Goal: Transaction & Acquisition: Purchase product/service

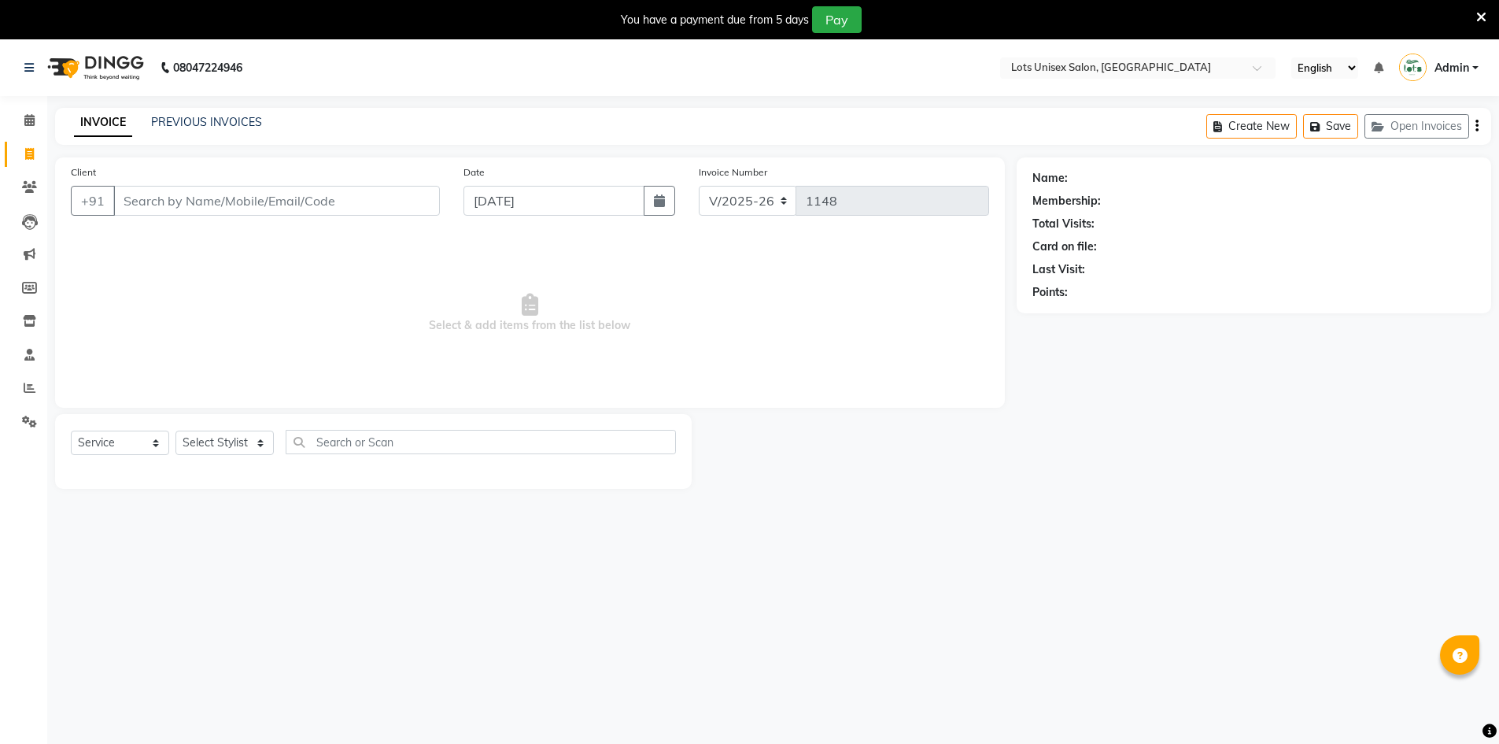
select select "7339"
select select "service"
click at [331, 201] on input "Client" at bounding box center [276, 201] width 327 height 30
type input "9961839464"
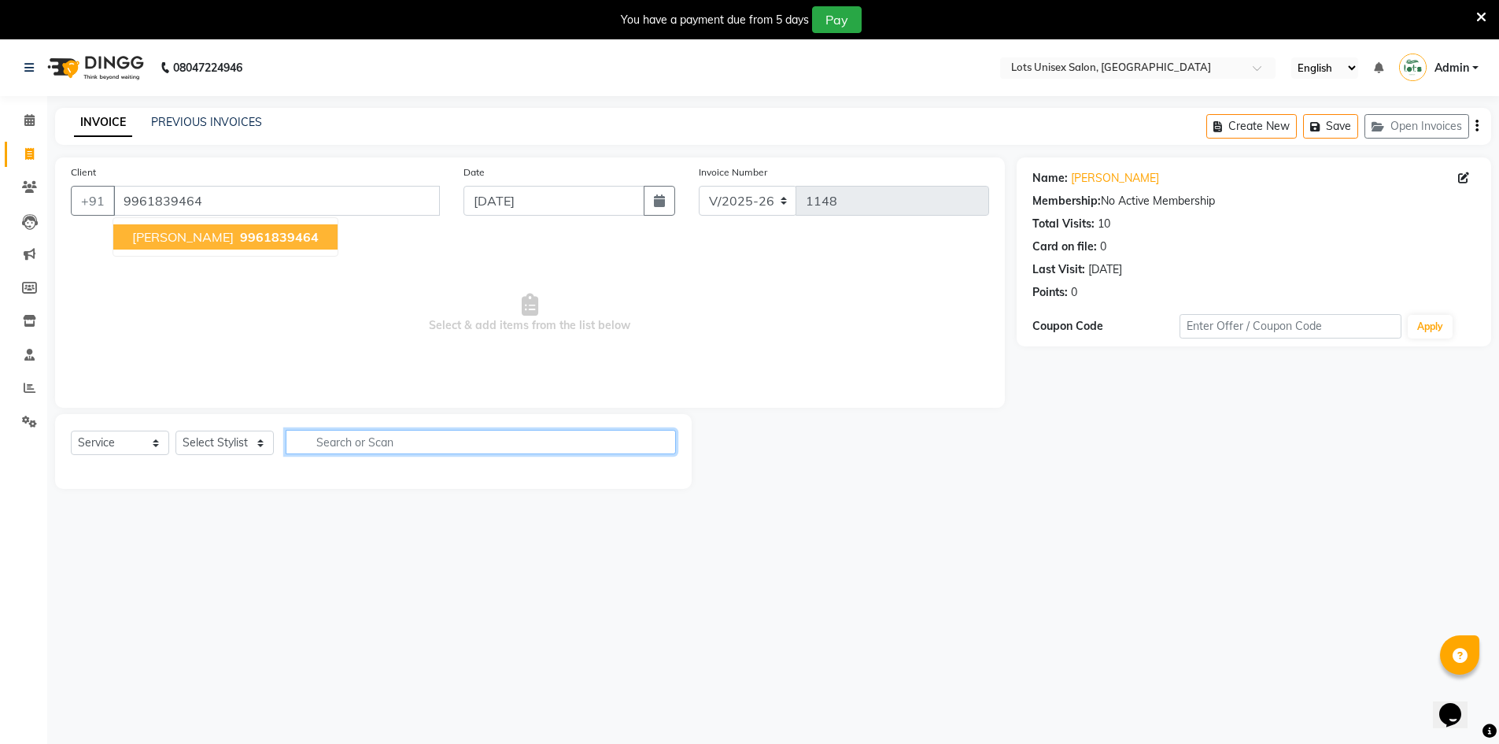
click at [405, 438] on input "text" at bounding box center [481, 442] width 390 height 24
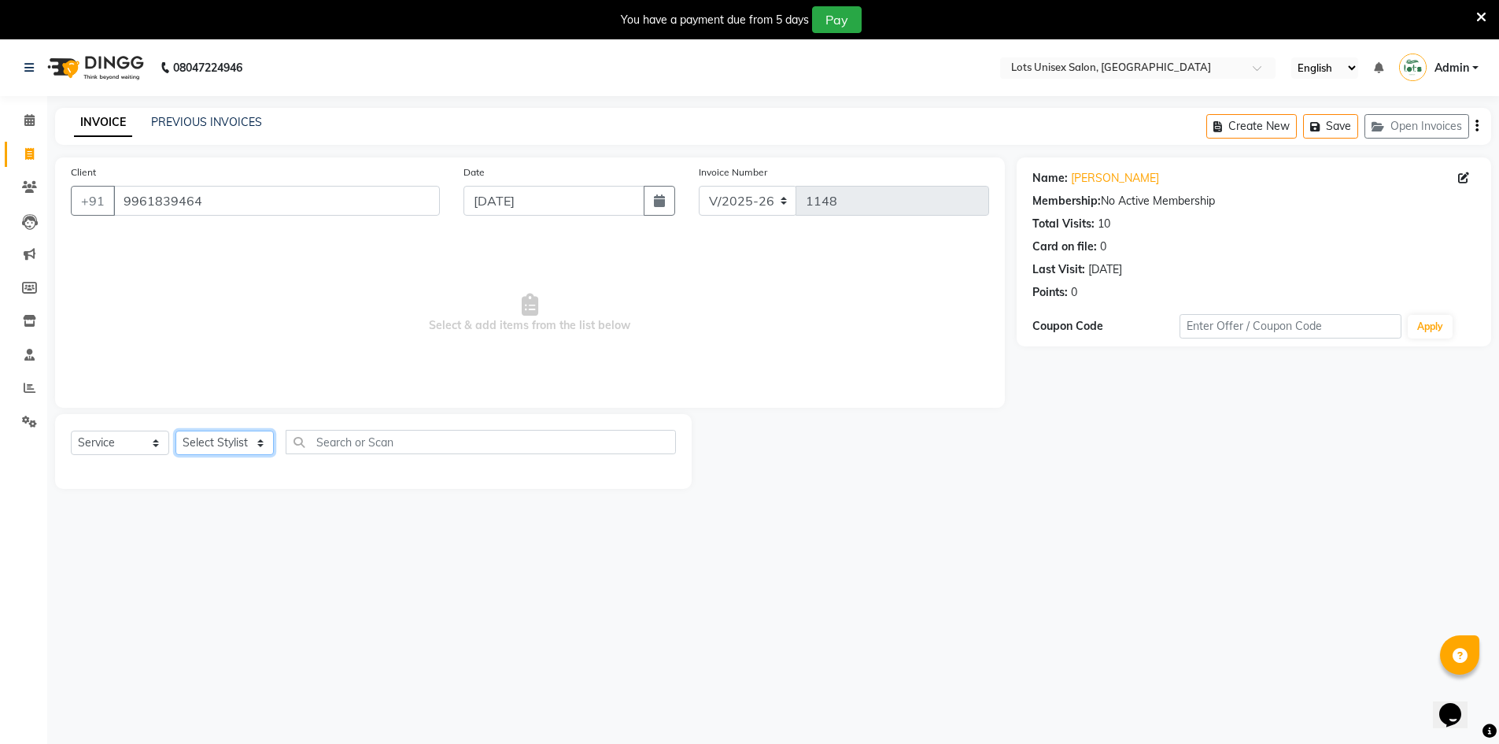
click at [212, 447] on select "Select Stylist [PERSON_NAME] [PERSON_NAME] RITHU [PERSON_NAME]" at bounding box center [224, 442] width 98 height 24
select select "83086"
click at [175, 430] on select "Select Stylist [PERSON_NAME] [PERSON_NAME] RITHU [PERSON_NAME]" at bounding box center [224, 442] width 98 height 24
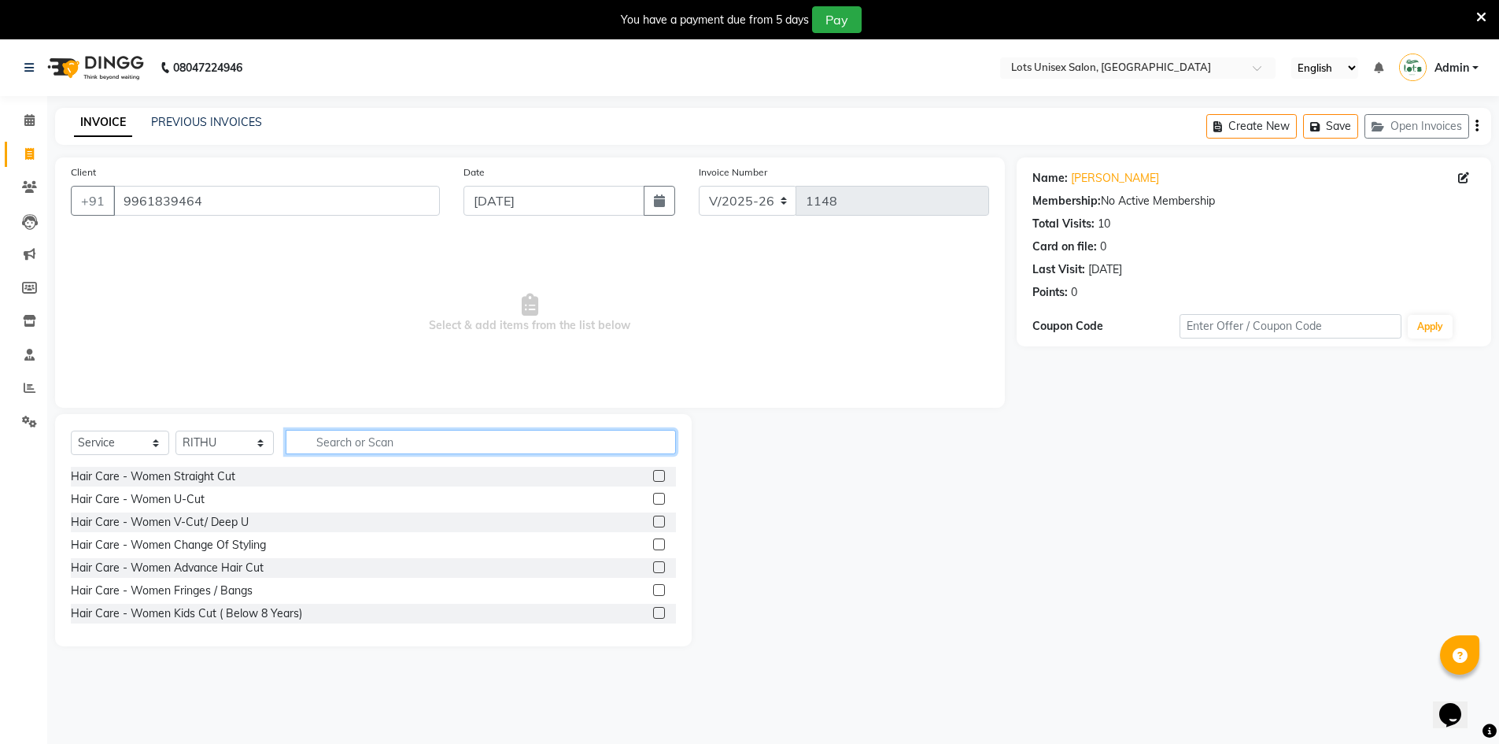
click at [369, 434] on input "text" at bounding box center [481, 442] width 390 height 24
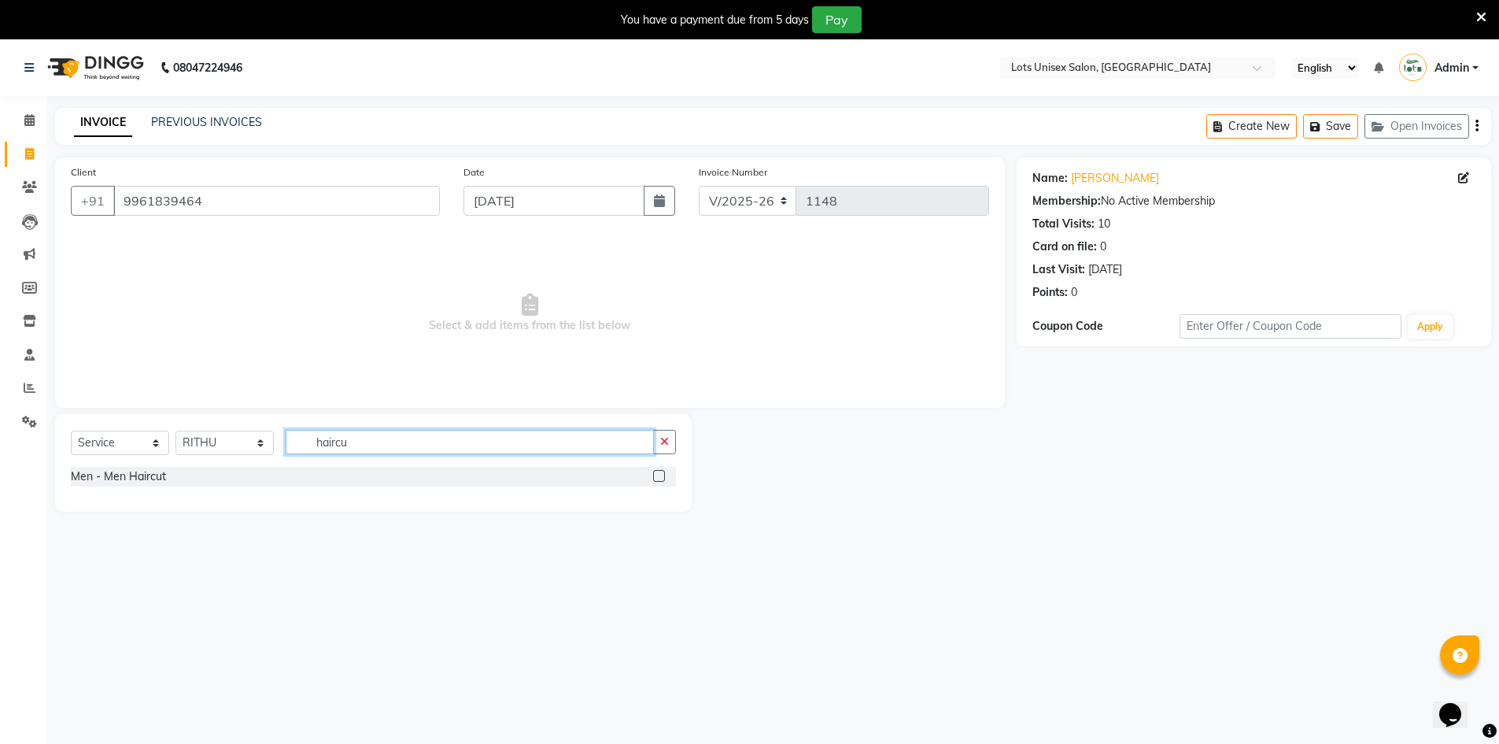
type input "haircu"
click at [659, 474] on label at bounding box center [659, 476] width 12 height 12
click at [659, 474] on input "checkbox" at bounding box center [658, 476] width 10 height 10
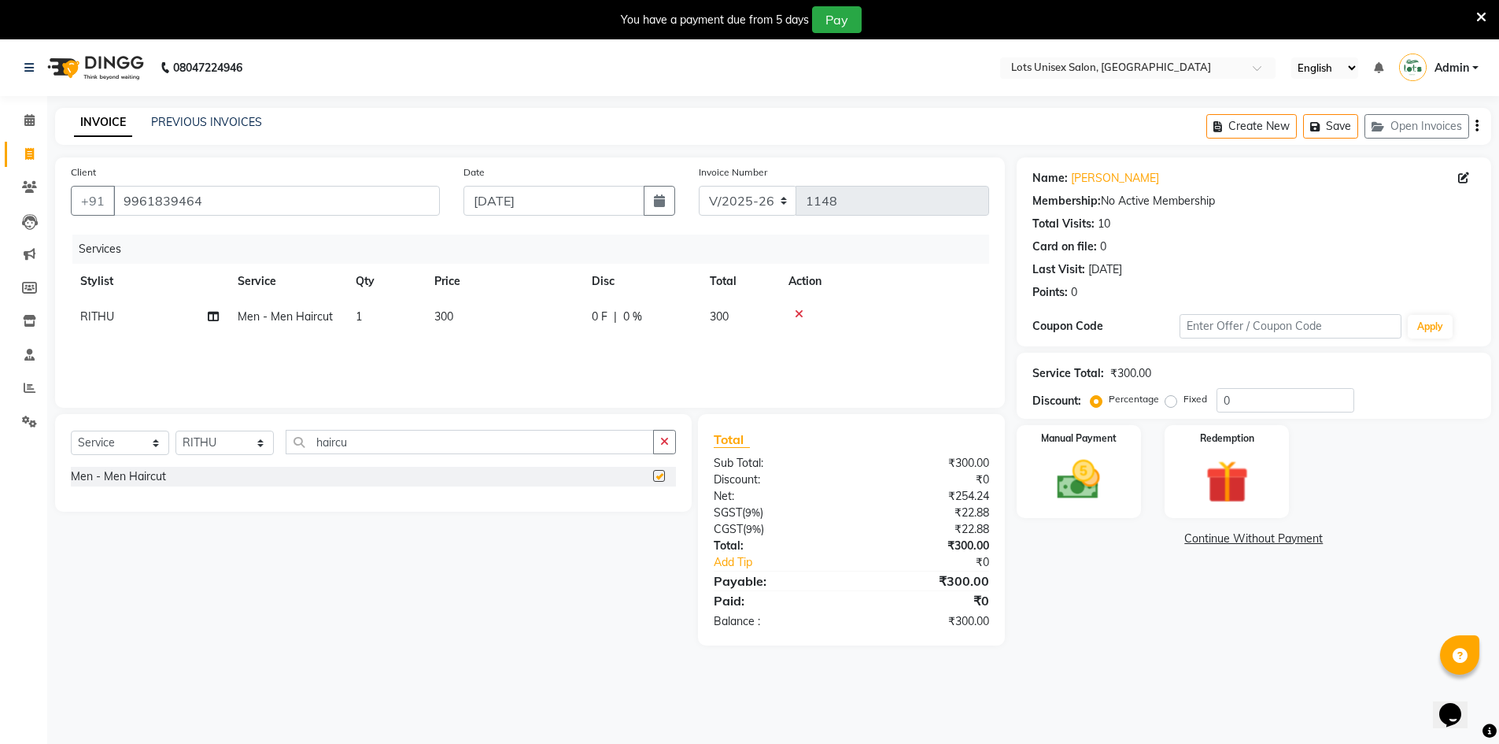
checkbox input "false"
click at [400, 441] on input "haircu" at bounding box center [470, 442] width 368 height 24
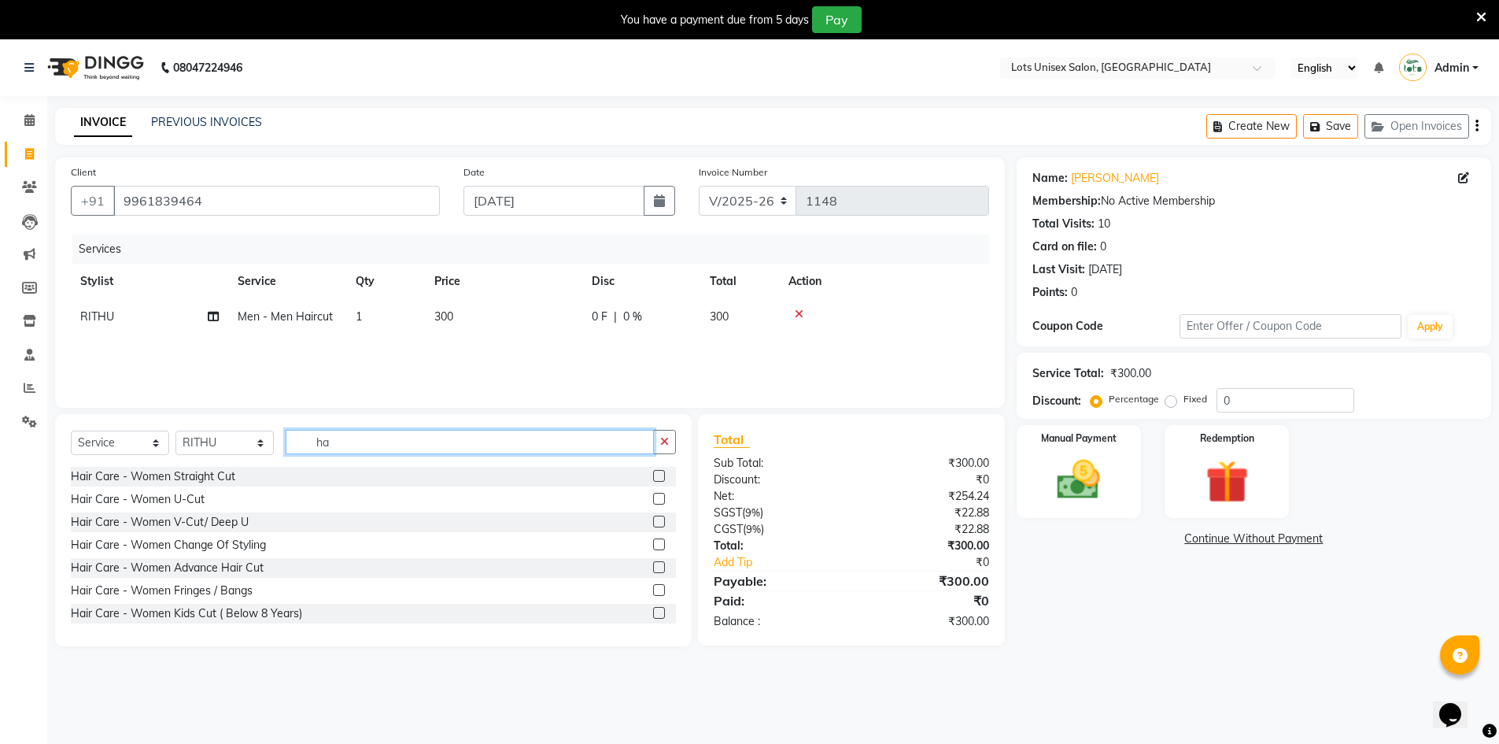
type input "h"
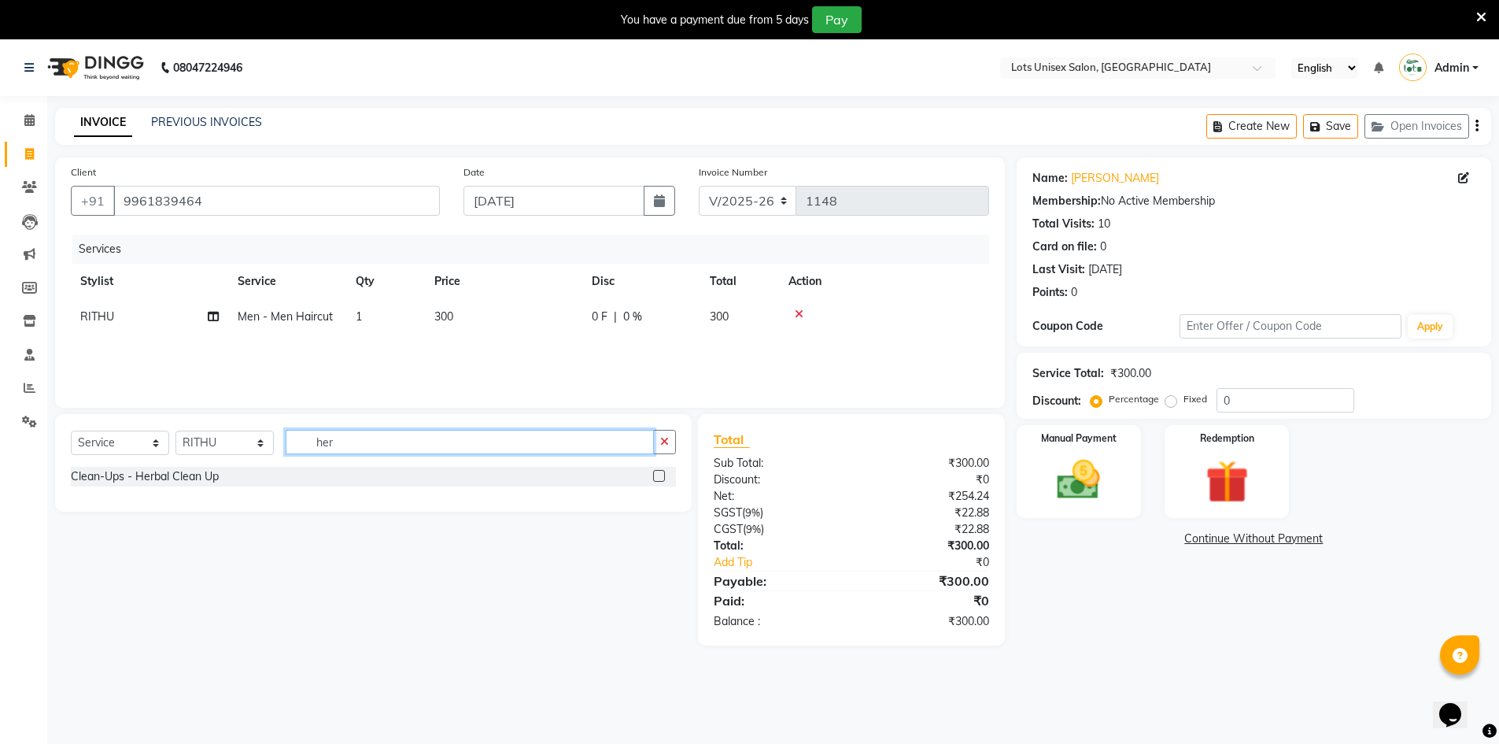
type input "her"
click at [655, 475] on label at bounding box center [659, 476] width 12 height 12
click at [655, 475] on input "checkbox" at bounding box center [658, 476] width 10 height 10
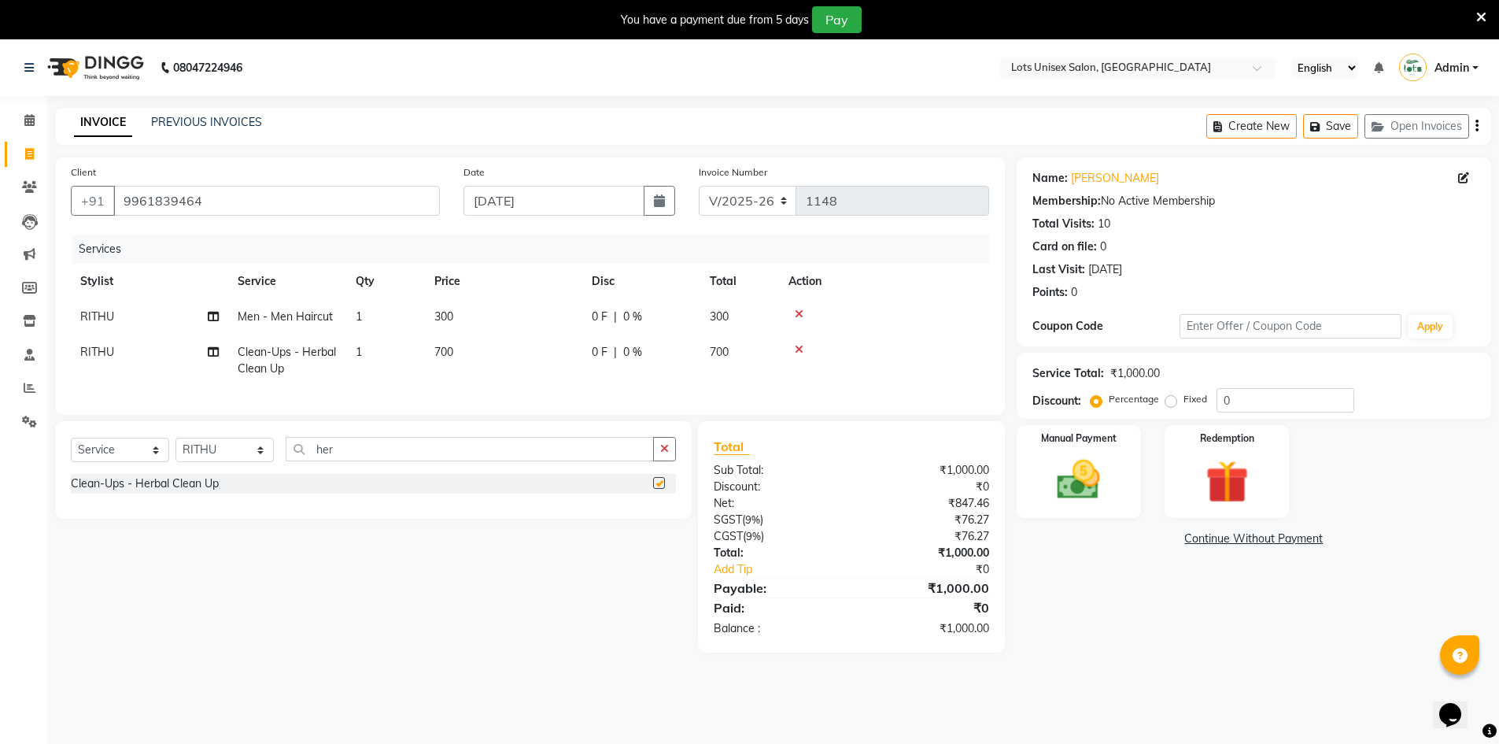
checkbox input "false"
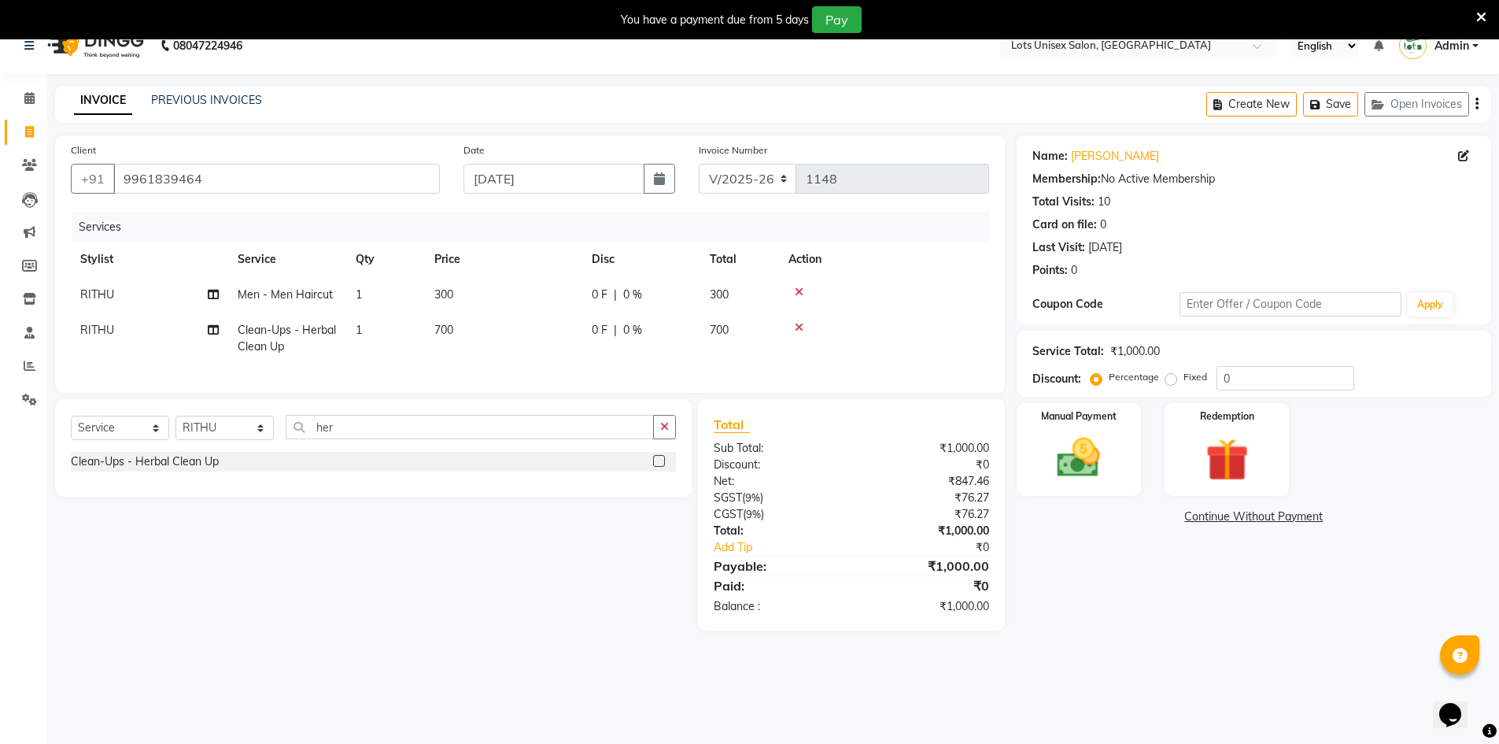
scroll to position [39, 0]
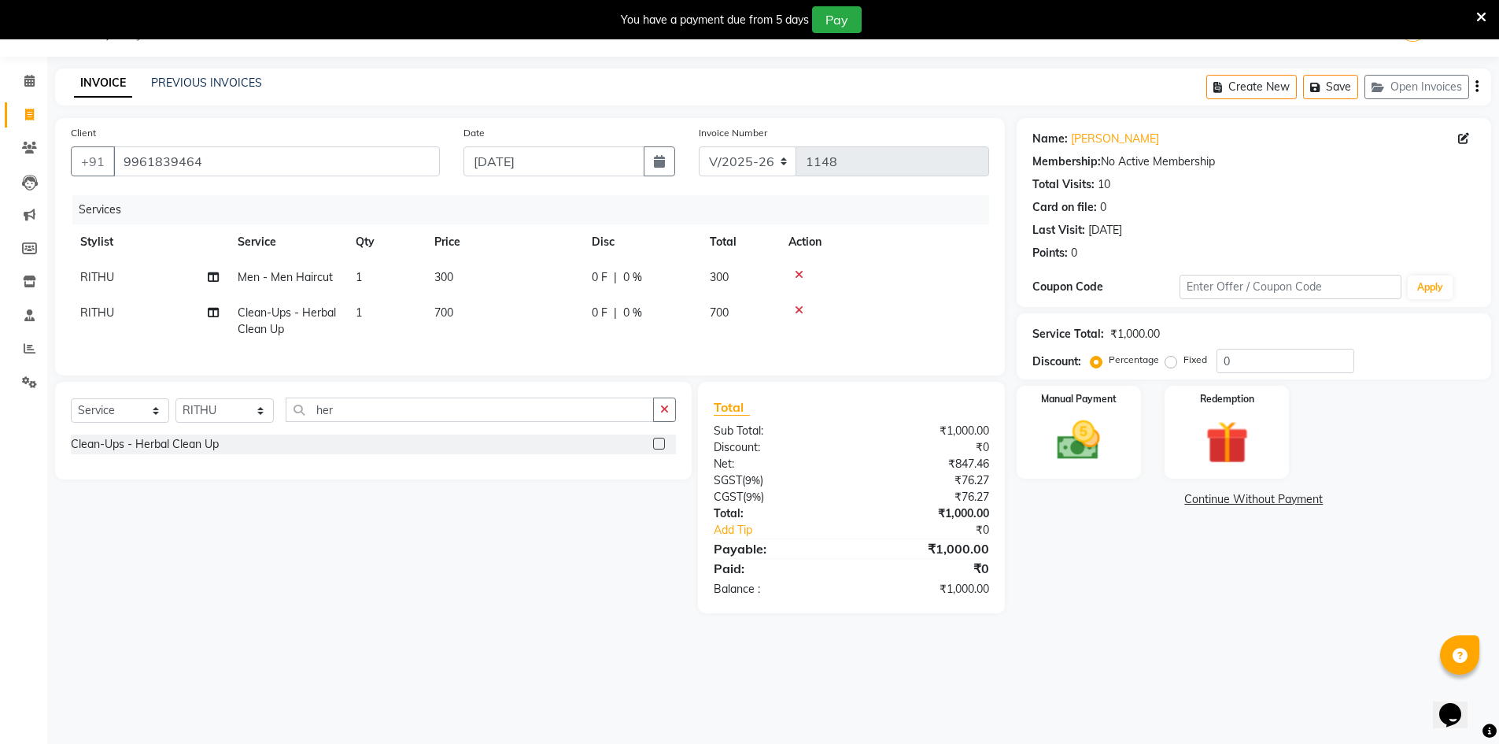
click at [1476, 87] on icon "button" at bounding box center [1477, 87] width 3 height 1
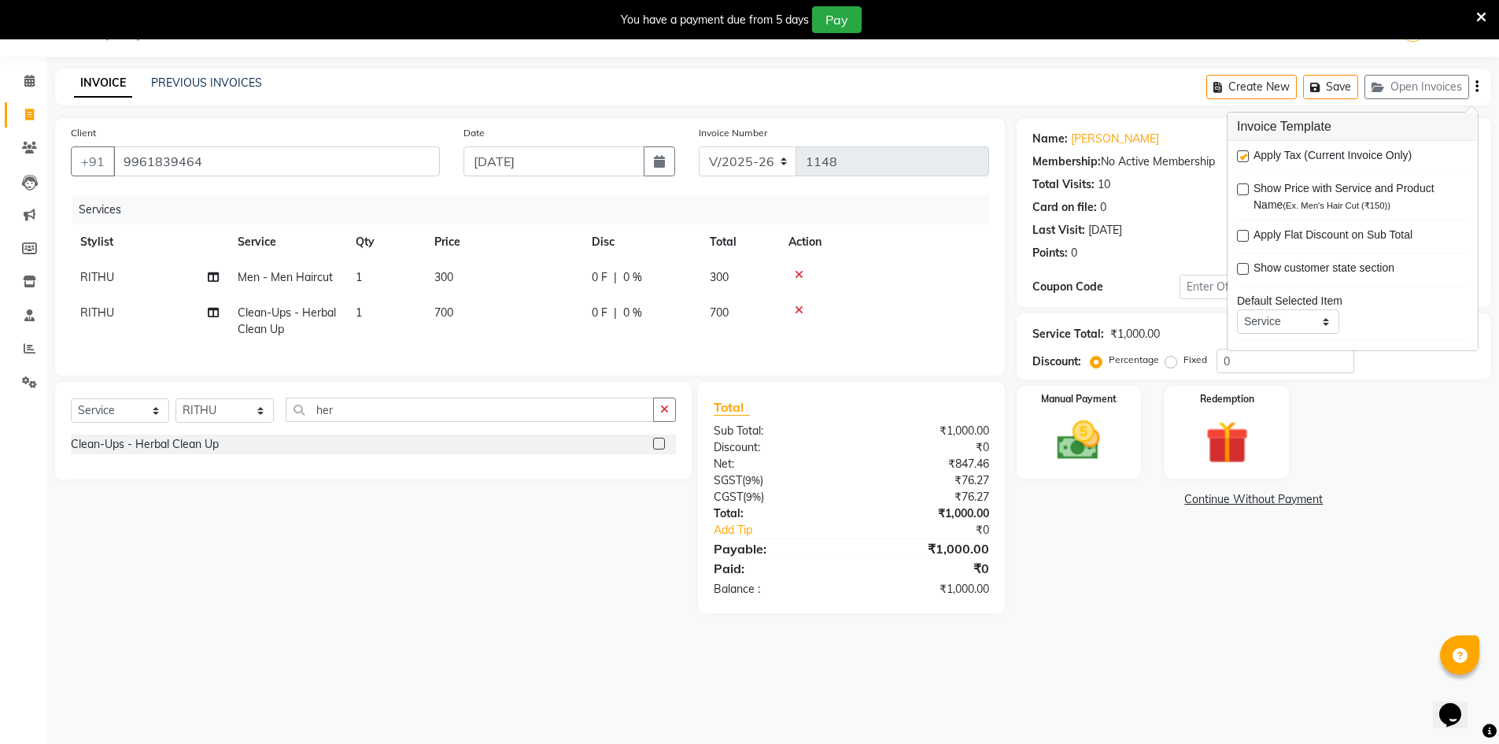
click at [1243, 158] on label at bounding box center [1243, 156] width 12 height 12
click at [1243, 158] on input "checkbox" at bounding box center [1242, 157] width 10 height 10
checkbox input "false"
click at [220, 312] on td "RITHU" at bounding box center [149, 321] width 157 height 52
select select "83086"
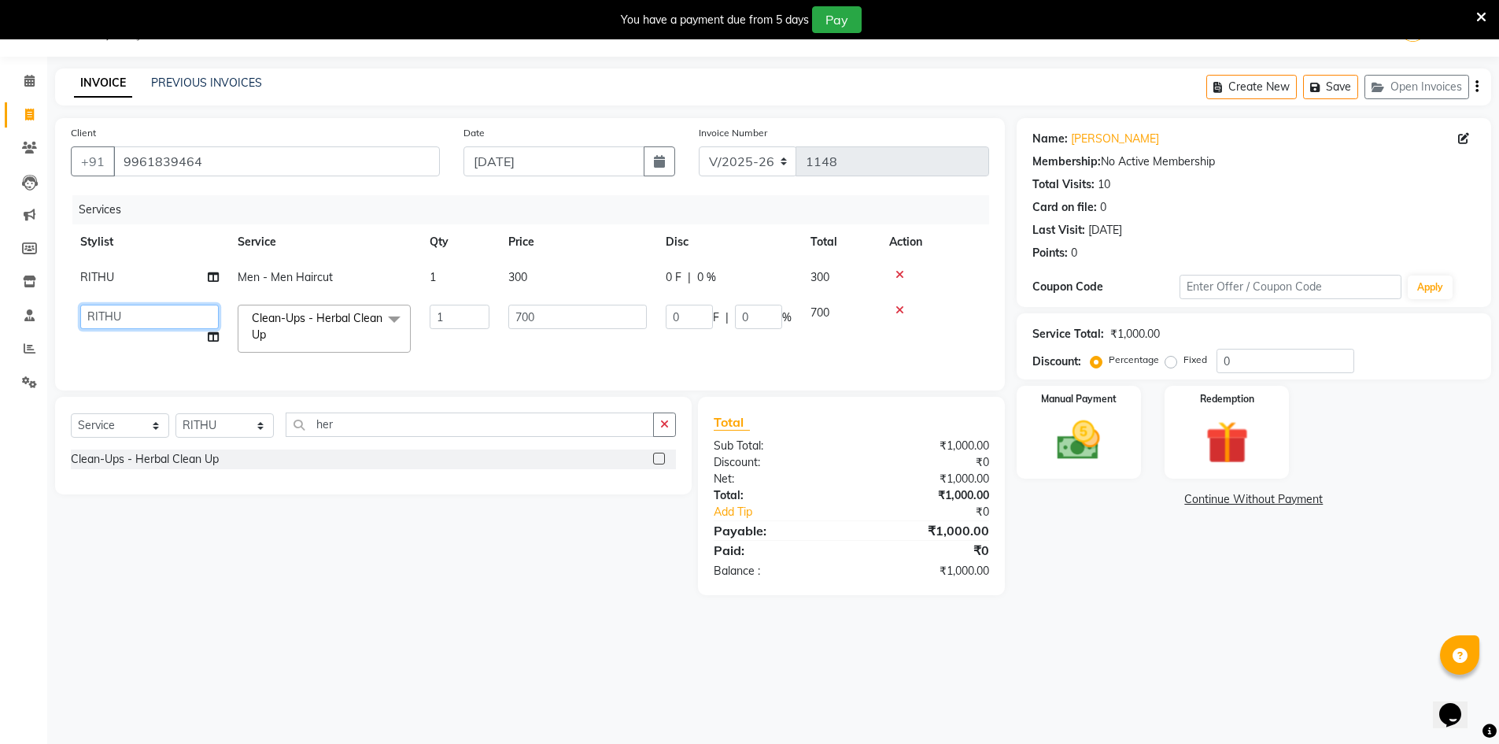
click at [210, 323] on select "[PERSON_NAME] [PERSON_NAME] RITHU [PERSON_NAME]" at bounding box center [149, 317] width 139 height 24
drag, startPoint x: 305, startPoint y: 557, endPoint x: 305, endPoint y: 534, distance: 23.6
click at [306, 553] on div "Select Service Product Membership Package Voucher Prepaid Gift Card Select Styl…" at bounding box center [367, 496] width 648 height 198
click at [212, 278] on icon at bounding box center [213, 277] width 11 height 11
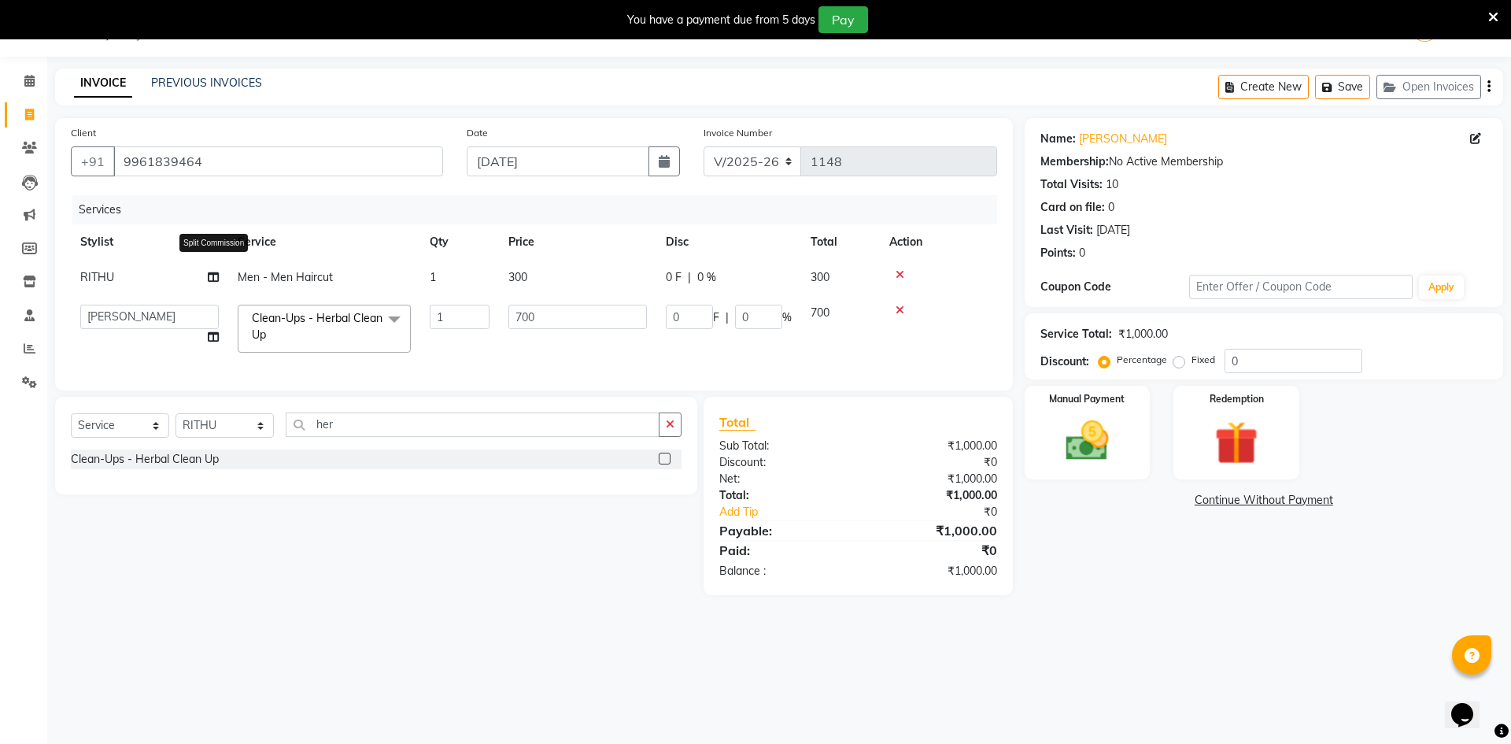
select select "83086"
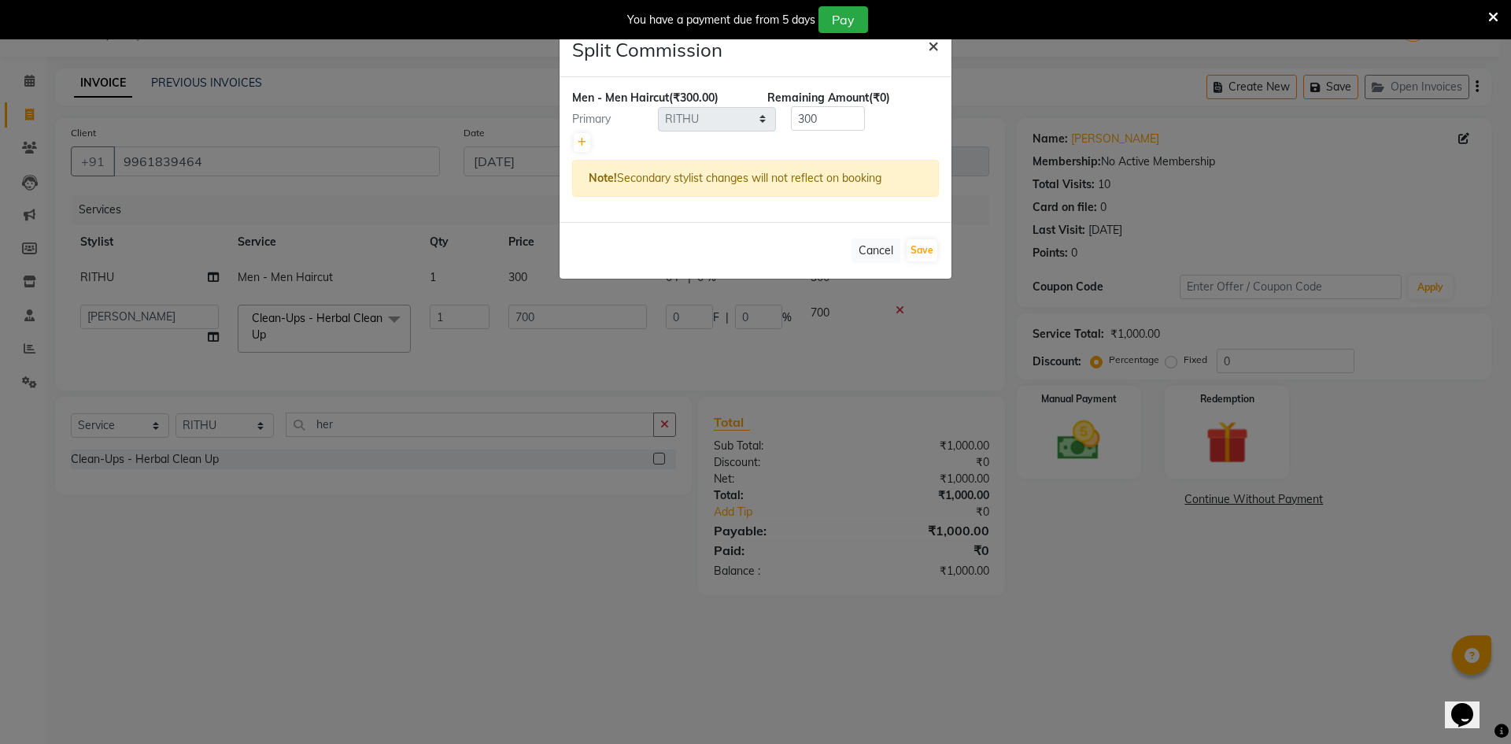
click at [933, 46] on span "×" at bounding box center [933, 45] width 11 height 24
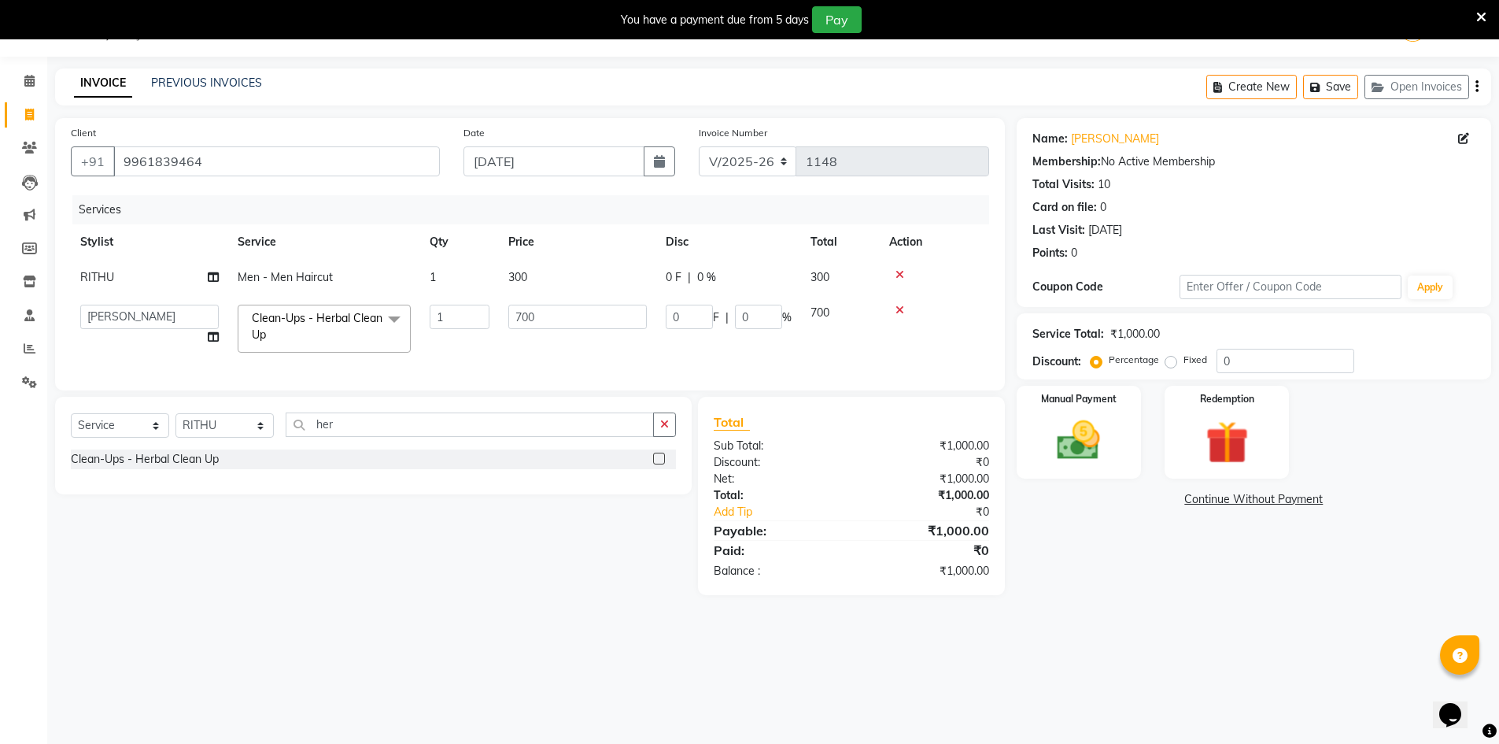
click at [212, 277] on icon at bounding box center [213, 277] width 11 height 11
select select "83086"
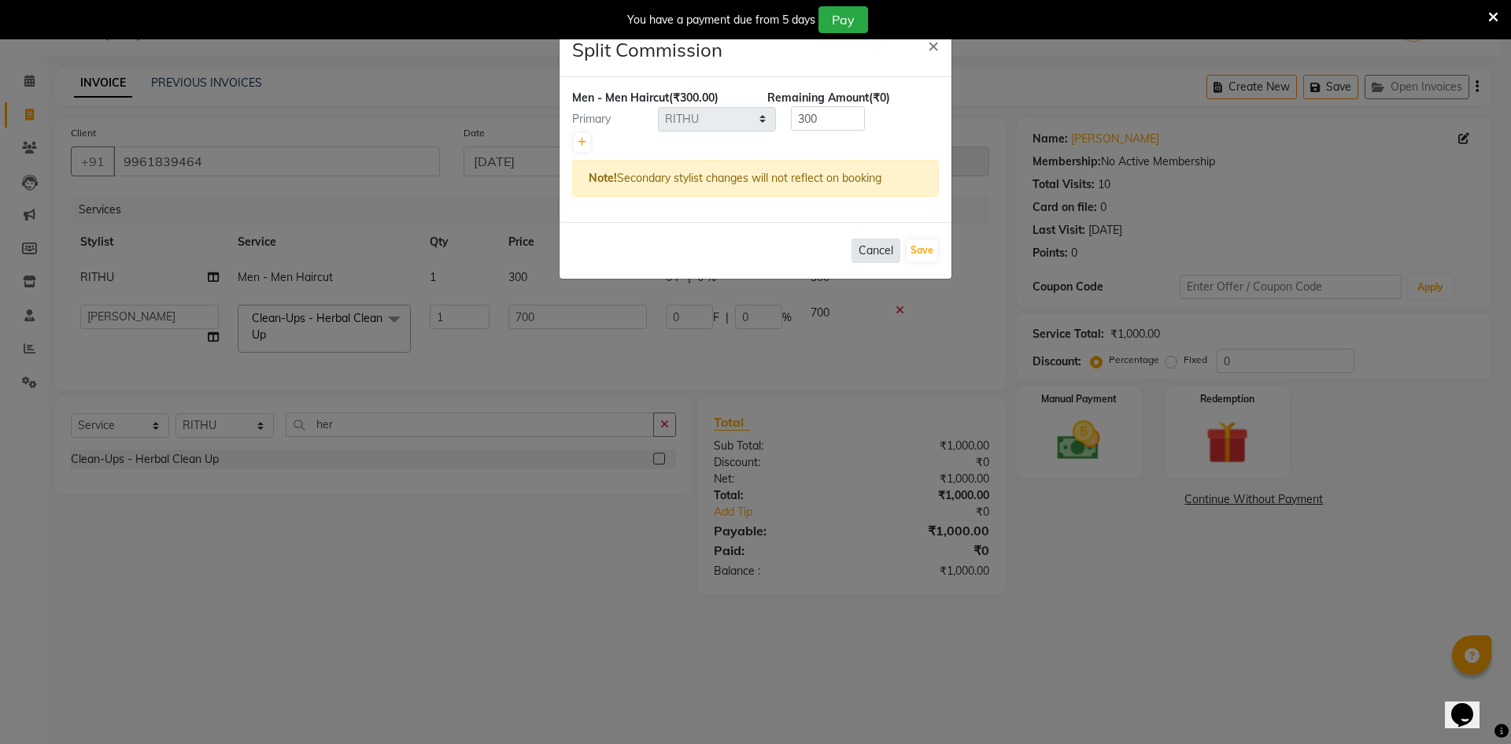
click at [873, 246] on button "Cancel" at bounding box center [876, 250] width 49 height 24
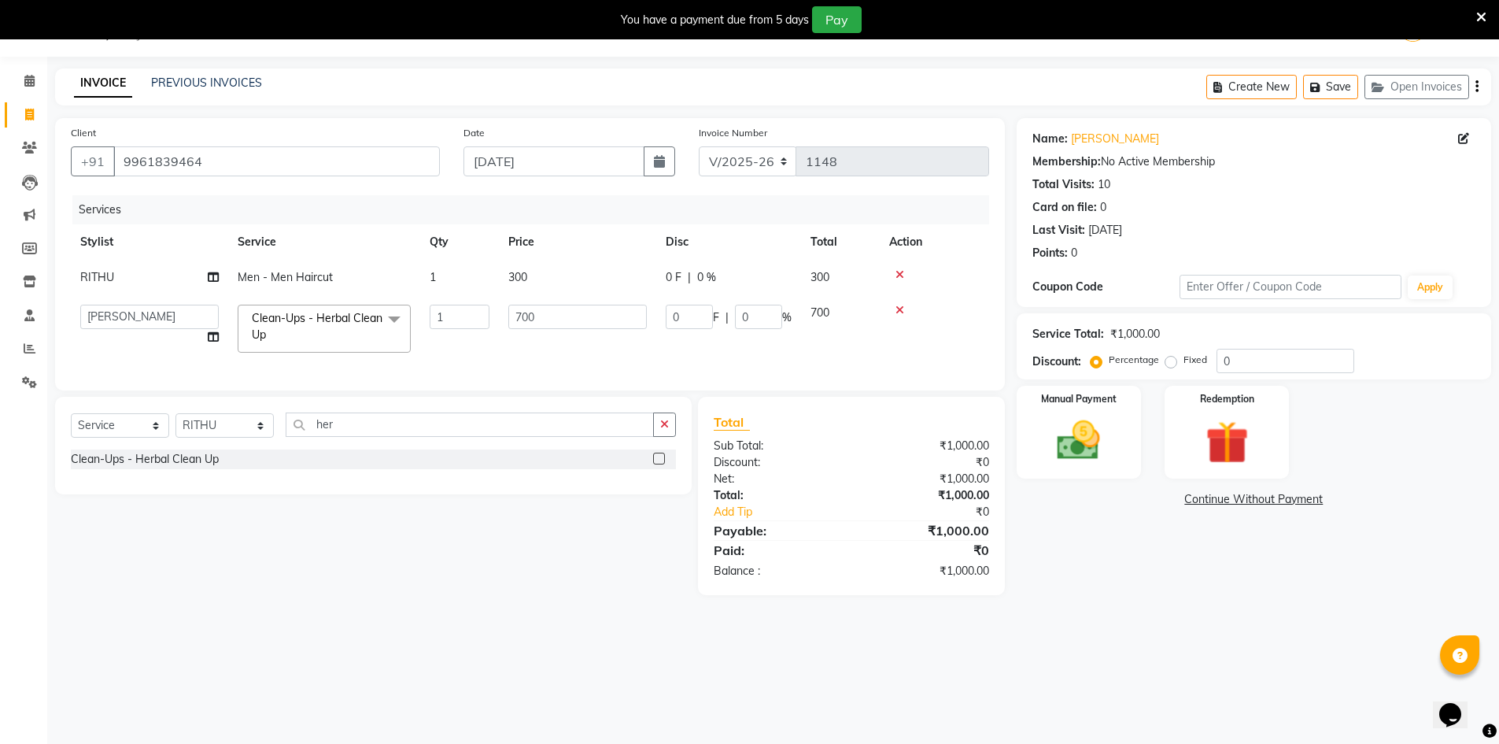
click at [219, 289] on td "RITHU" at bounding box center [149, 277] width 157 height 35
select select "83086"
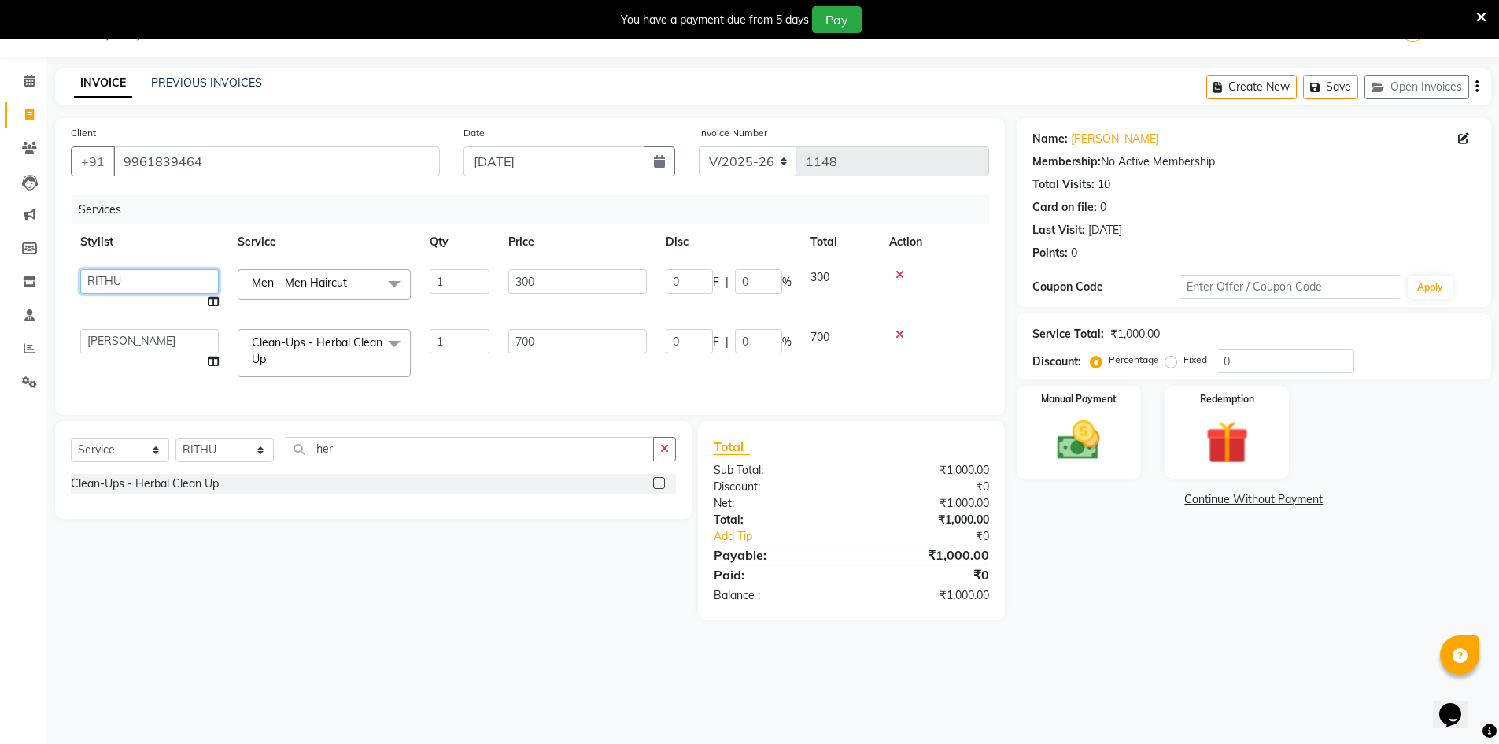
click at [162, 288] on select "[PERSON_NAME] [PERSON_NAME] RITHU [PERSON_NAME]" at bounding box center [149, 281] width 139 height 24
select select "66804"
click at [1070, 435] on img at bounding box center [1079, 440] width 72 height 51
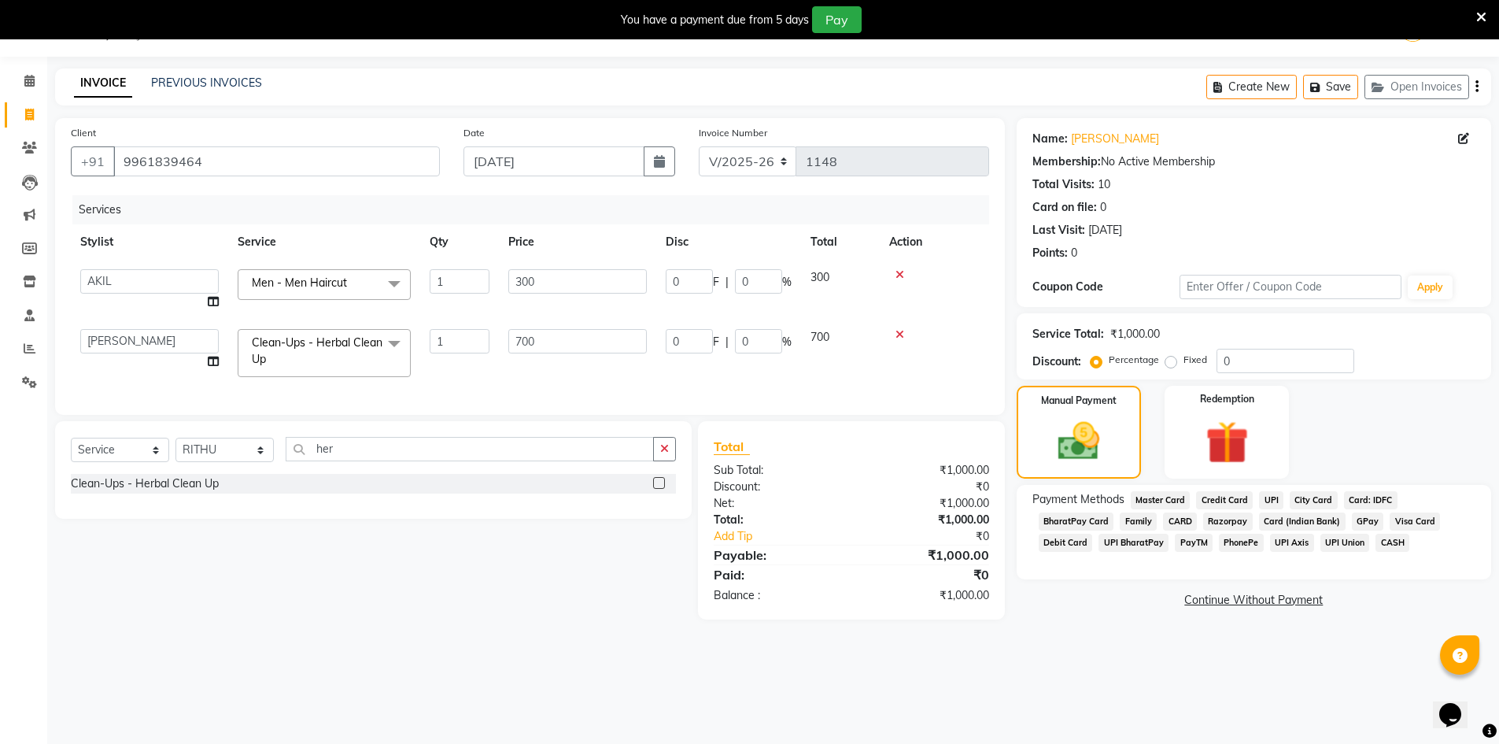
click at [1476, 87] on icon "button" at bounding box center [1477, 87] width 3 height 1
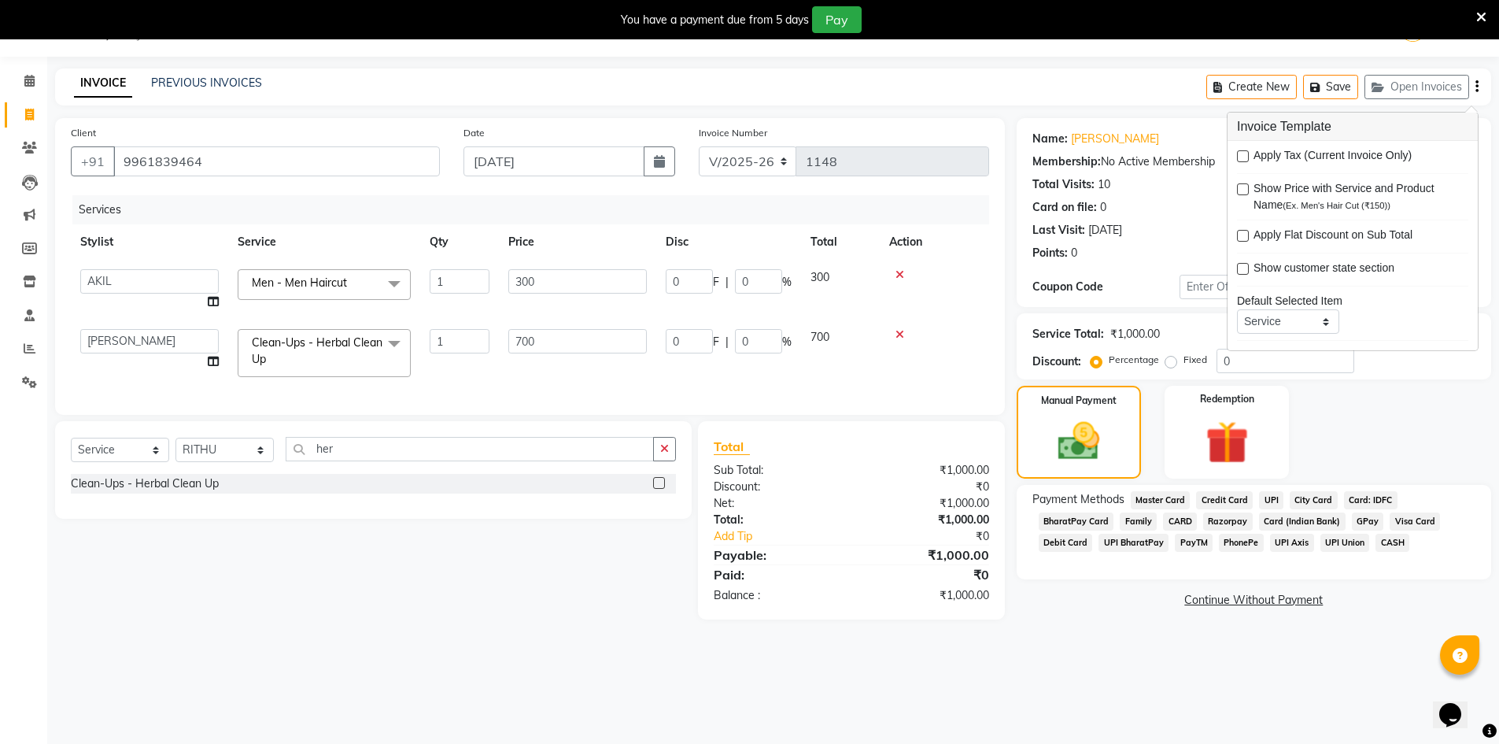
click at [1276, 497] on span "UPI" at bounding box center [1271, 500] width 24 height 18
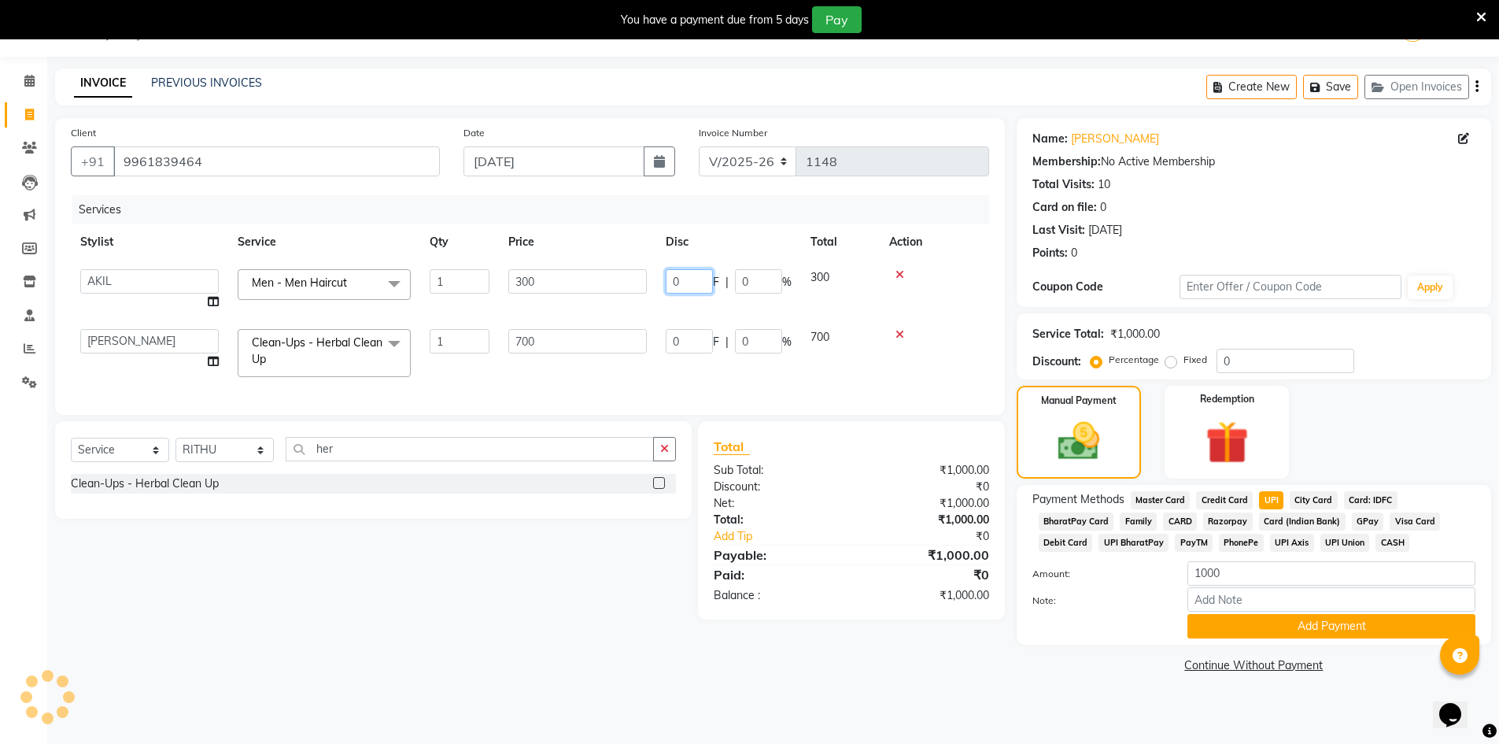
click at [683, 277] on input "0" at bounding box center [689, 281] width 47 height 24
type input "40"
click at [703, 338] on td "0 F | 0 %" at bounding box center [728, 353] width 145 height 67
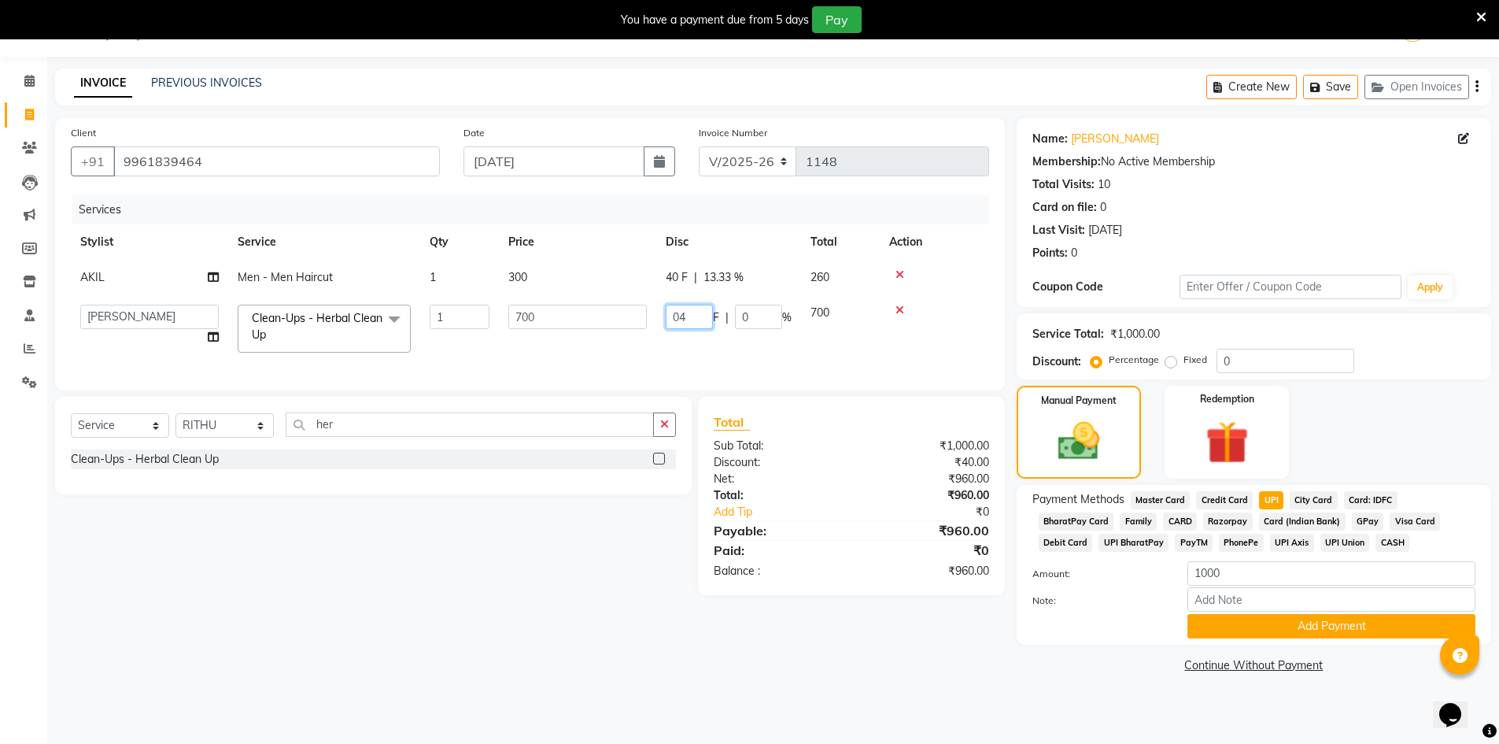
type input "0"
type input "40"
click at [644, 581] on div "Select Service Product Membership Package Voucher Prepaid Gift Card Select Styl…" at bounding box center [367, 496] width 648 height 198
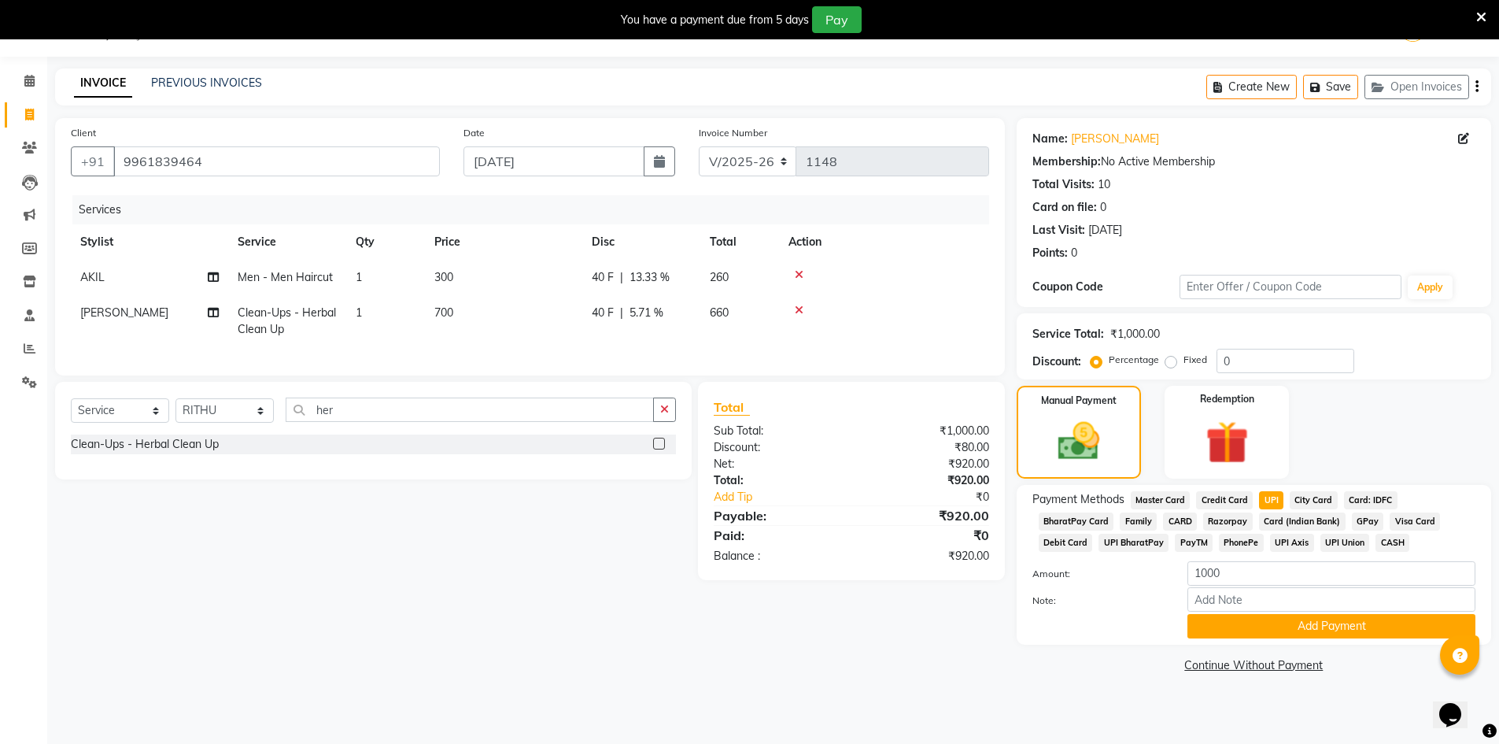
click at [659, 280] on span "13.33 %" at bounding box center [650, 277] width 40 height 17
select select "66804"
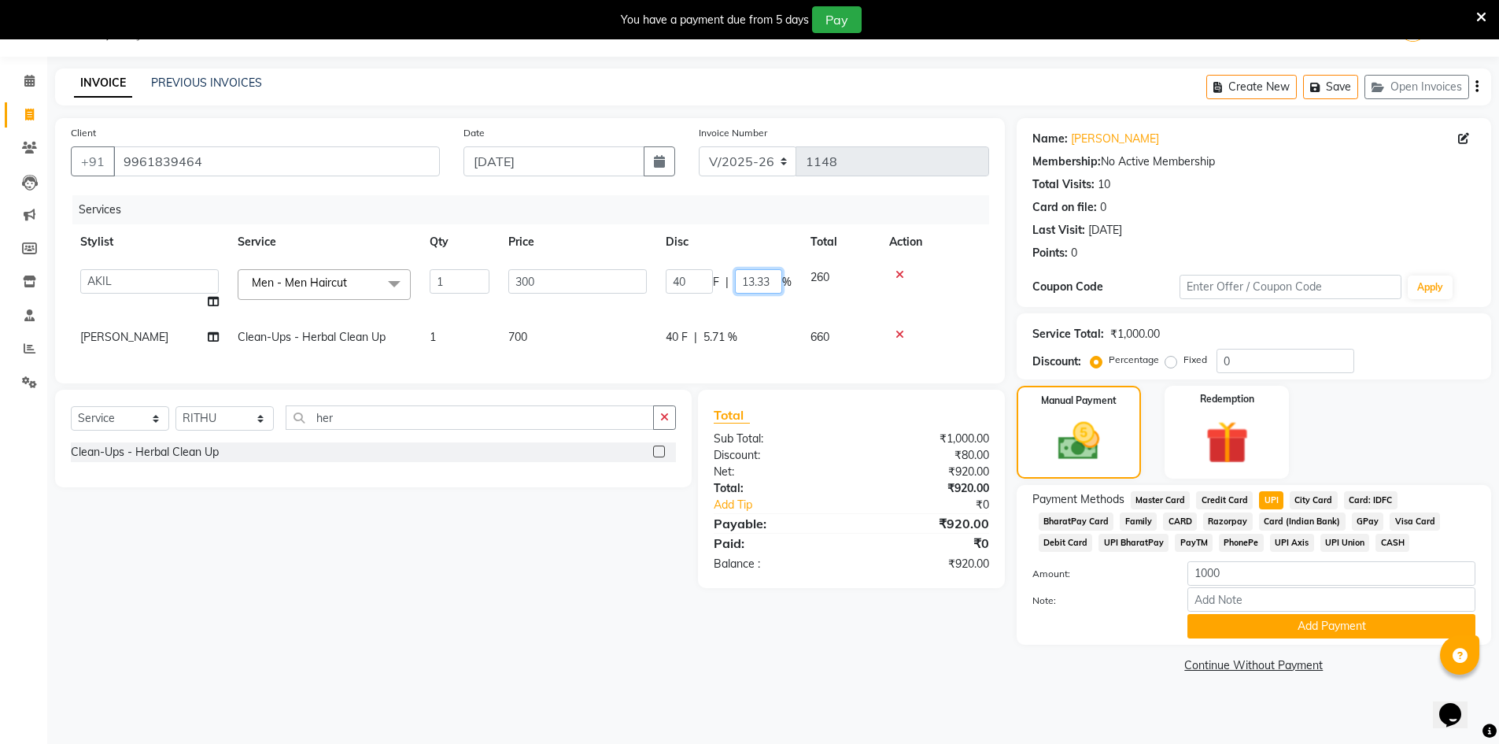
click at [770, 290] on input "13.33" at bounding box center [758, 281] width 47 height 24
type input "1"
click at [732, 333] on tr "[PERSON_NAME] Clean-Ups - Herbal Clean Up 1 700 40 F | 5.71 % 660" at bounding box center [530, 337] width 918 height 35
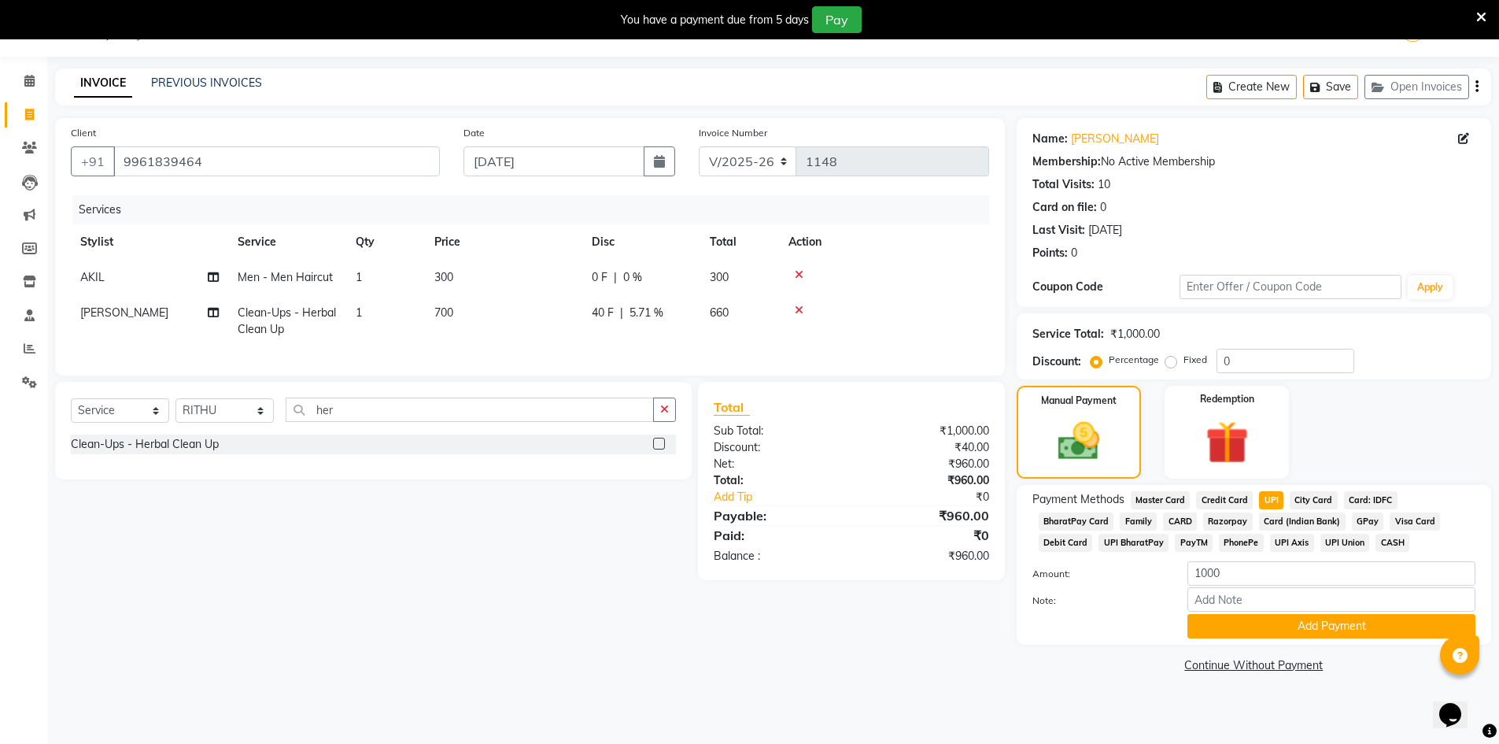
click at [652, 309] on span "5.71 %" at bounding box center [647, 313] width 34 height 17
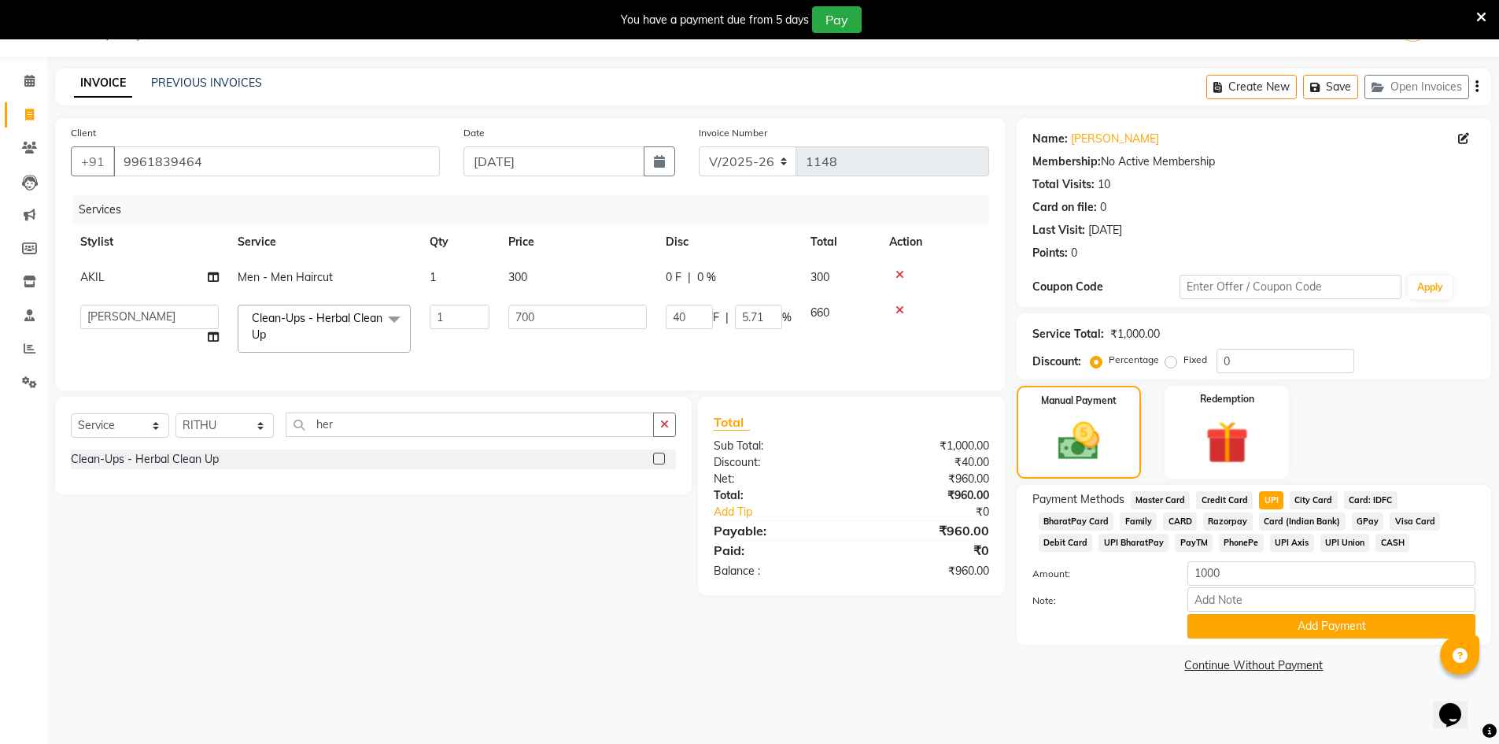
click at [671, 279] on span "0 F" at bounding box center [674, 277] width 16 height 17
select select "66804"
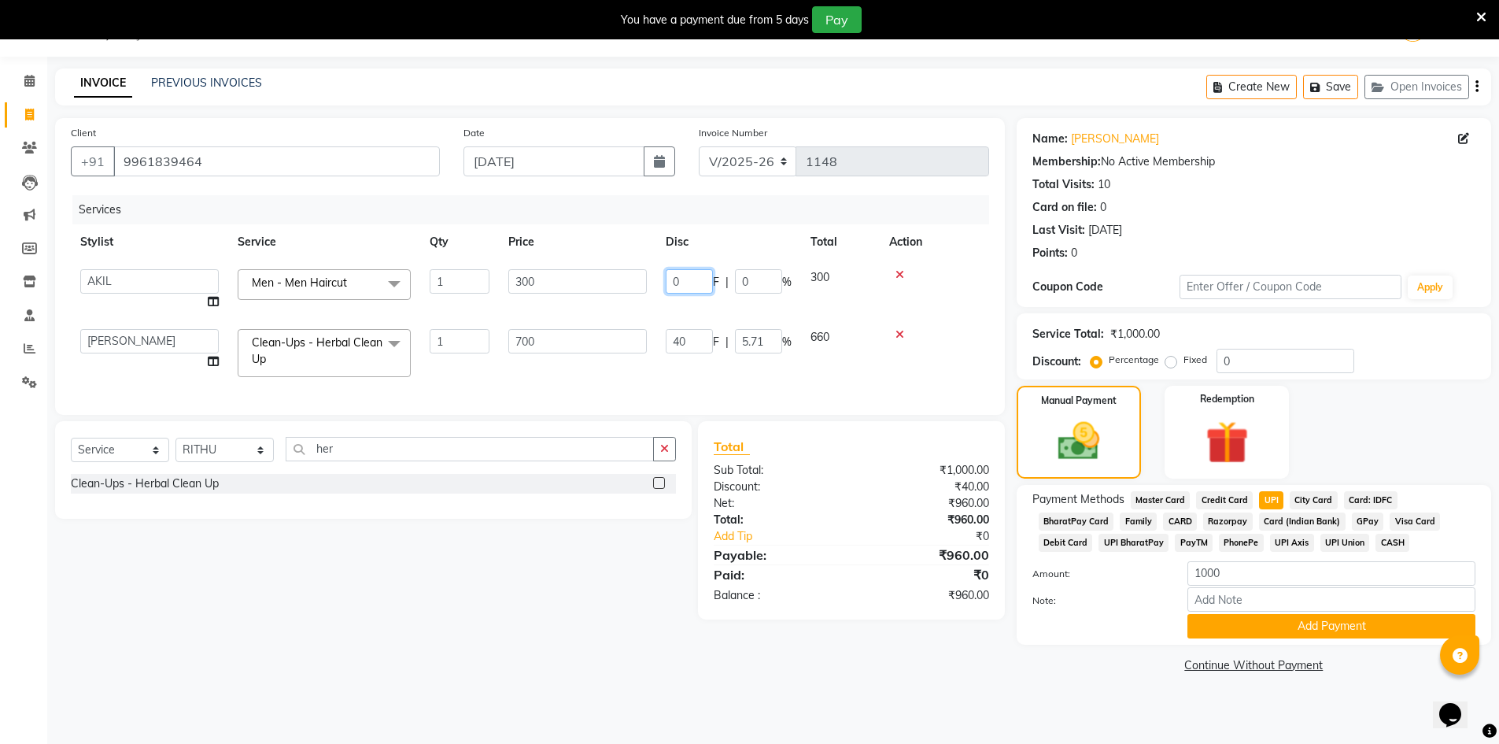
click at [703, 286] on input "0" at bounding box center [689, 281] width 47 height 24
type input "40"
click at [676, 576] on div "Select Service Product Membership Package Voucher Prepaid Gift Card Select Styl…" at bounding box center [367, 520] width 648 height 198
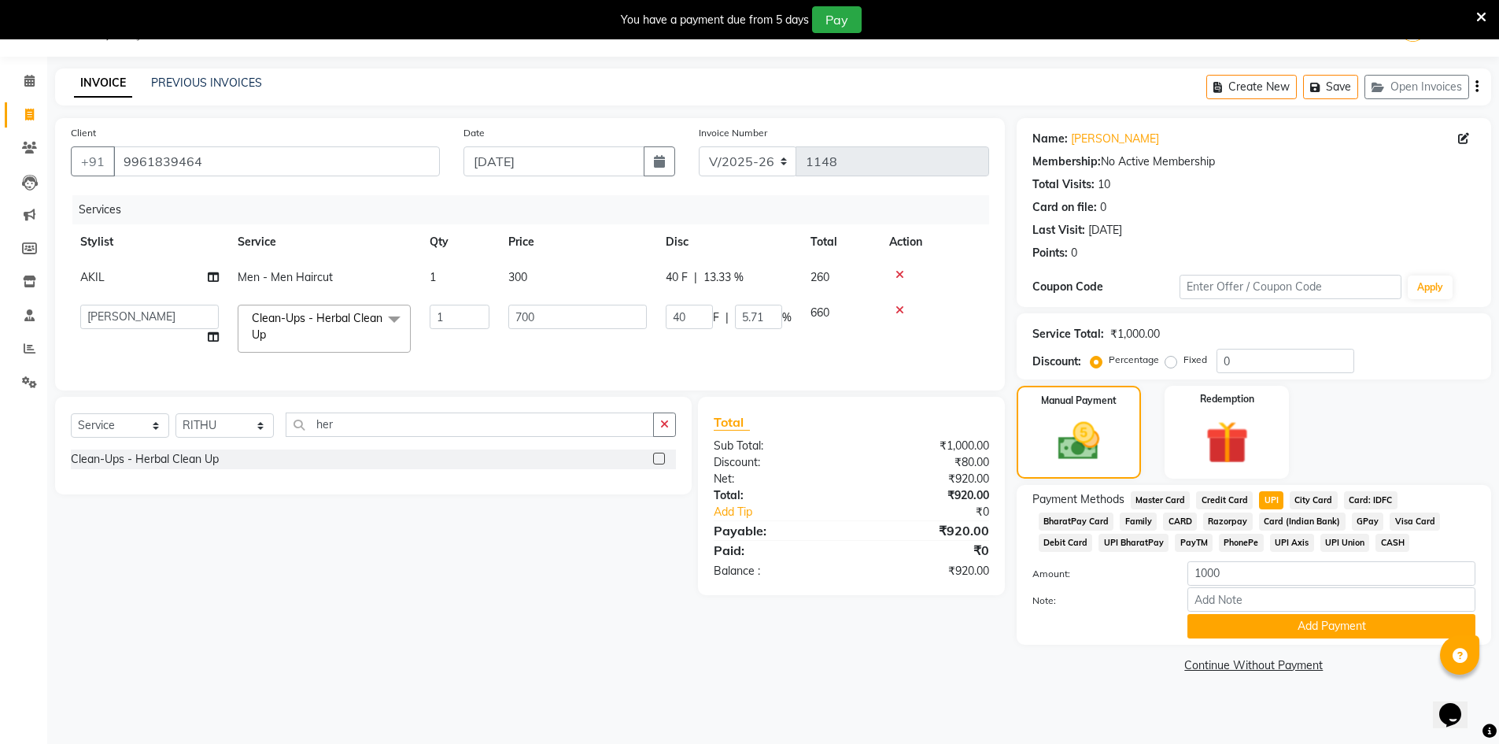
click at [988, 711] on div "08047224946 Select Location × Lots Unisex Salon, Kittiganur English ENGLISH Esp…" at bounding box center [749, 372] width 1499 height 744
click at [1376, 545] on span "CASH" at bounding box center [1393, 543] width 34 height 18
type input "920"
click at [1269, 499] on span "UPI" at bounding box center [1271, 500] width 24 height 18
click at [1327, 629] on button "Add Payment" at bounding box center [1332, 626] width 288 height 24
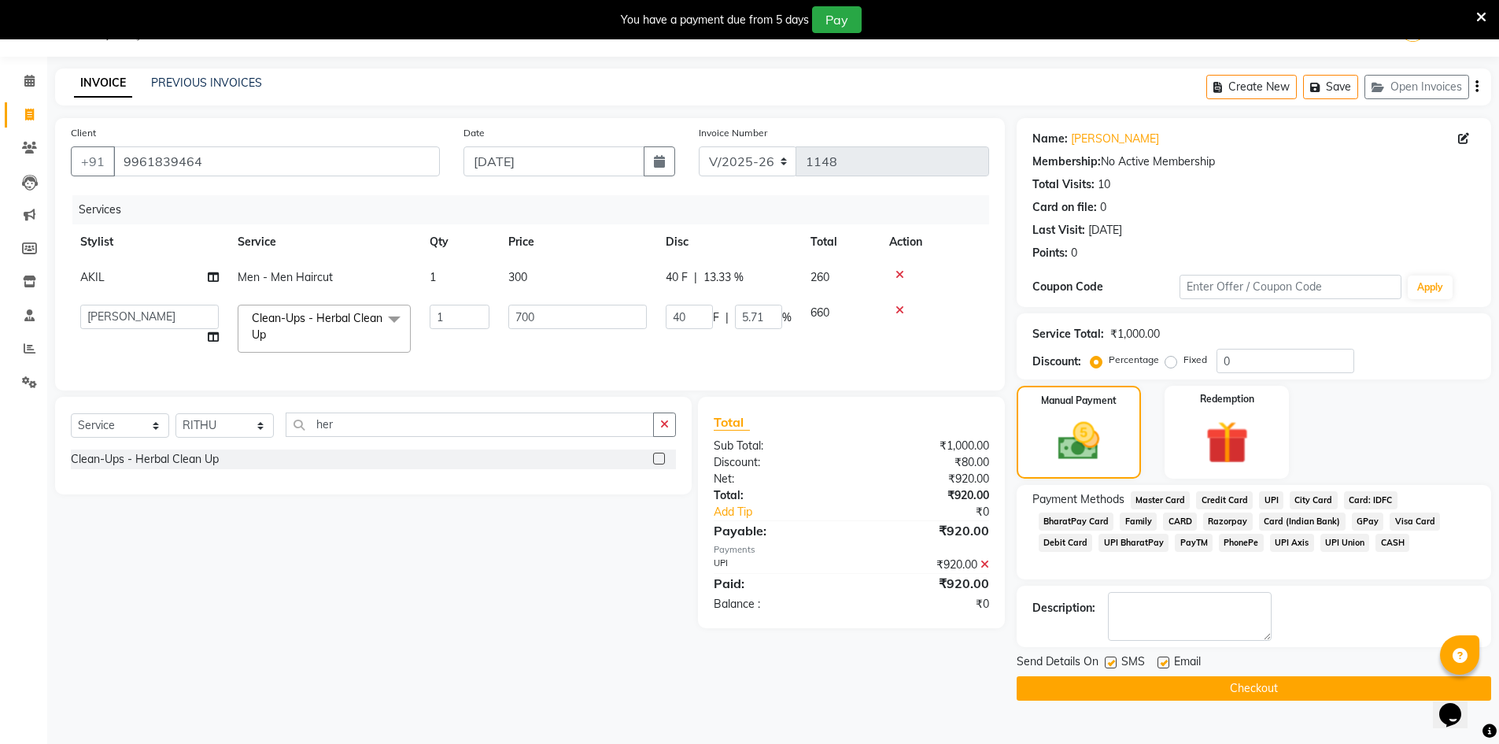
click at [1295, 693] on button "Checkout" at bounding box center [1254, 688] width 475 height 24
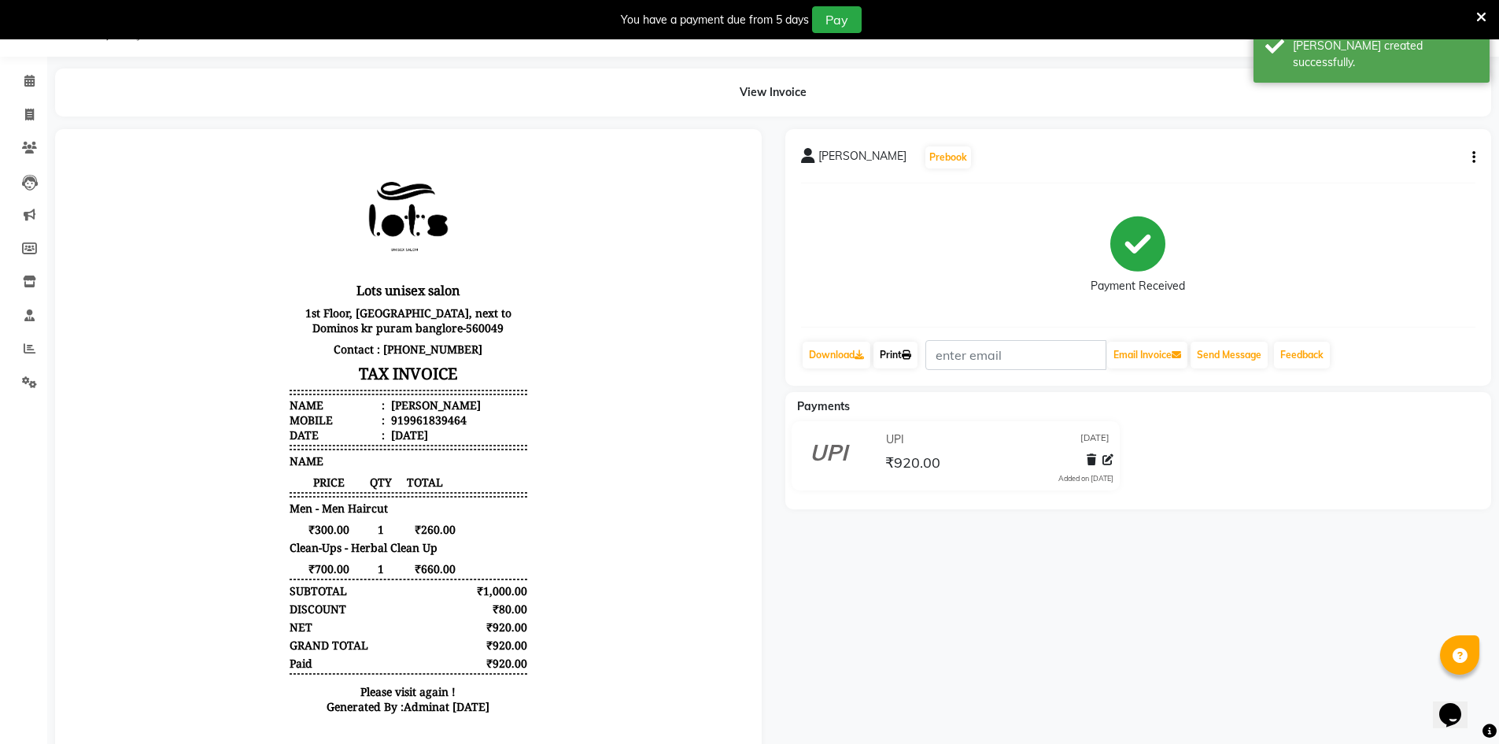
click at [907, 357] on icon at bounding box center [906, 354] width 9 height 9
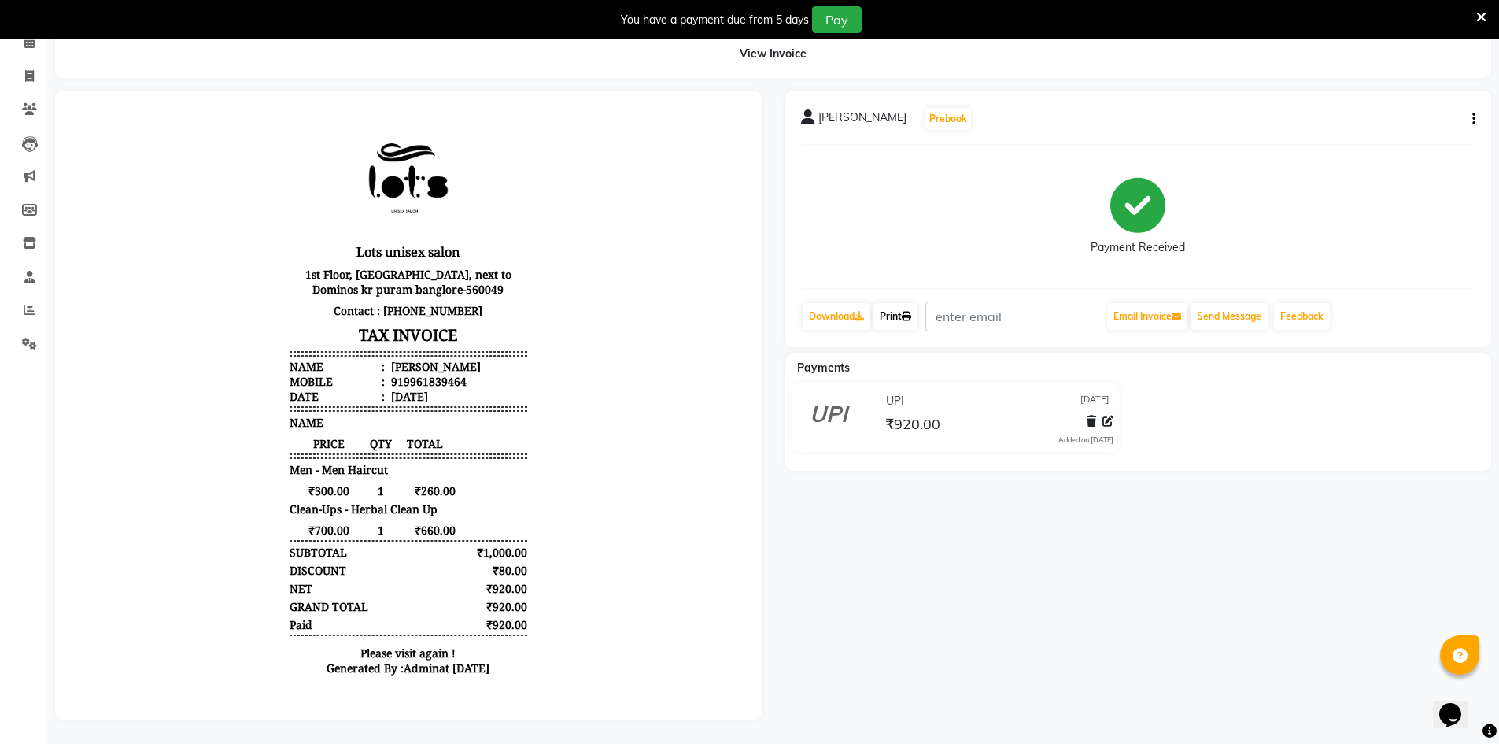
scroll to position [13, 0]
click at [466, 387] on li "Mobile : 919961839464" at bounding box center [409, 381] width 238 height 15
click at [452, 385] on div "919961839464" at bounding box center [427, 381] width 79 height 15
click at [515, 626] on div "₹920.00" at bounding box center [497, 624] width 62 height 15
